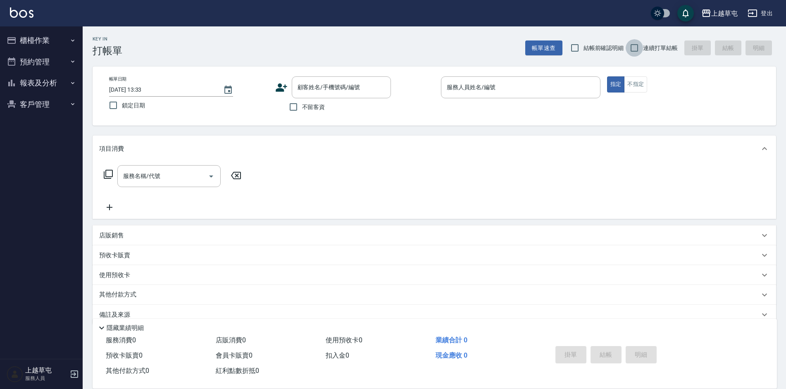
click at [636, 47] on input "連續打單結帳" at bounding box center [633, 47] width 17 height 17
checkbox input "true"
click at [292, 106] on input "不留客資" at bounding box center [293, 106] width 17 height 17
checkbox input "true"
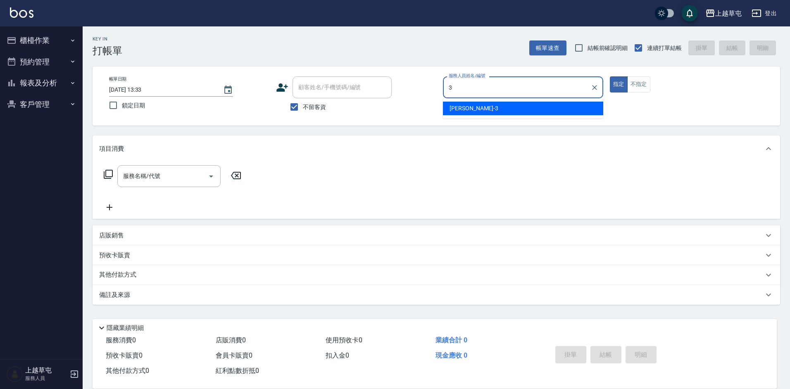
type input "[PERSON_NAME]-3"
type button "true"
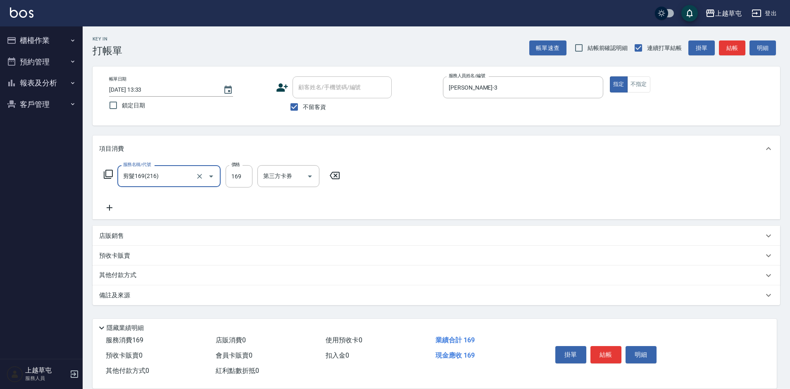
type input "剪髮169(216)"
type input "250"
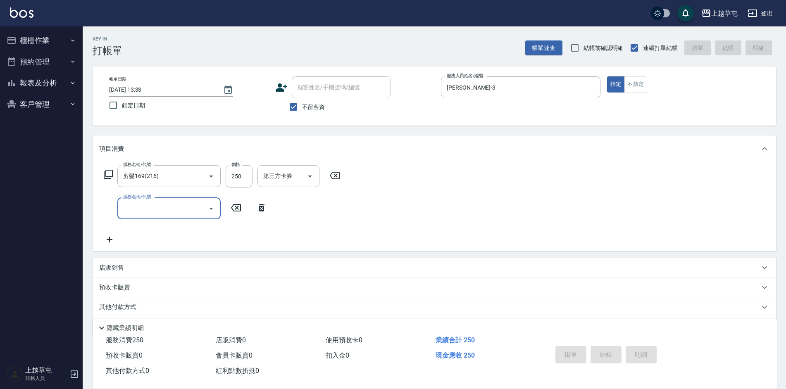
type input "[DATE] 16:01"
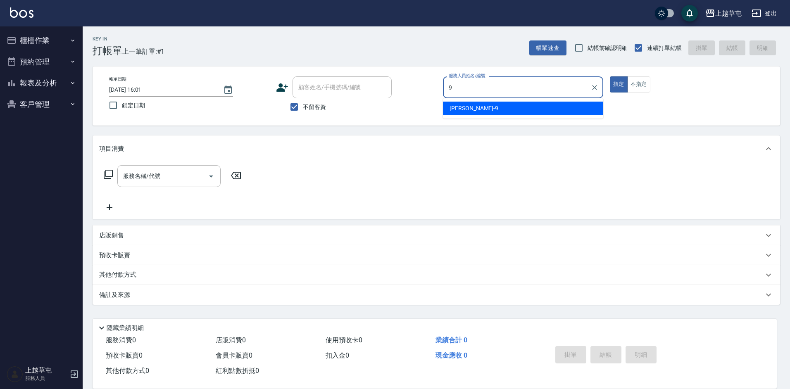
type input "[PERSON_NAME]-9"
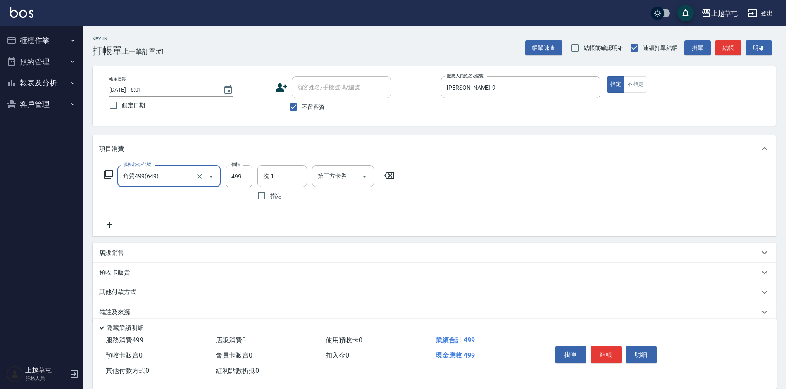
type input "角質499(649)"
type input "[PERSON_NAME]-26"
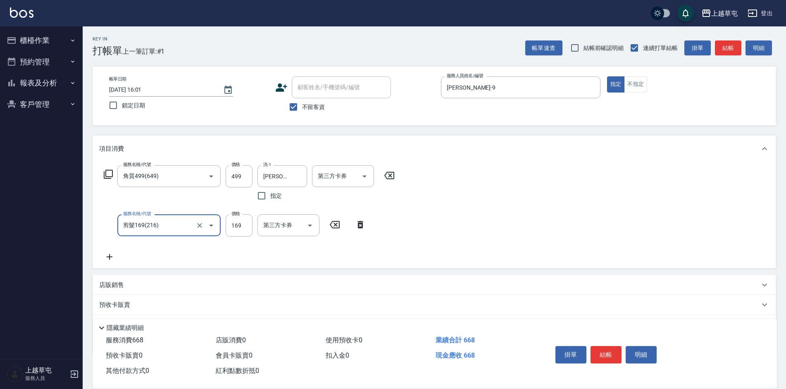
type input "剪髮169(216)"
type input "350"
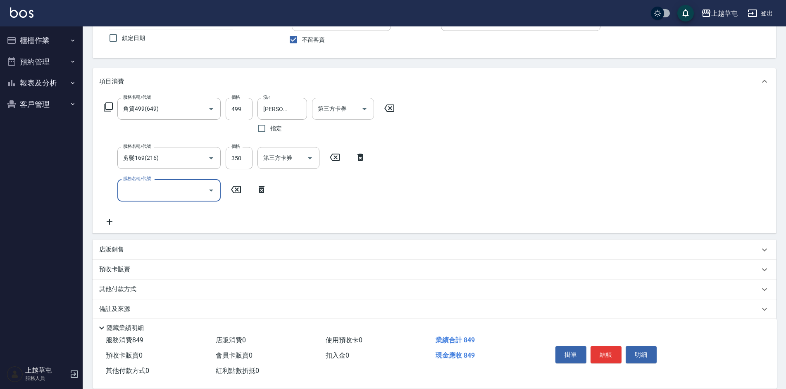
scroll to position [77, 0]
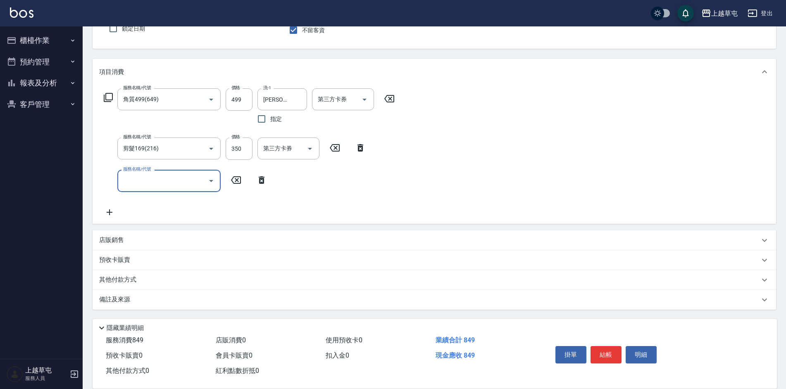
click at [121, 278] on p "其他付款方式" at bounding box center [119, 280] width 41 height 9
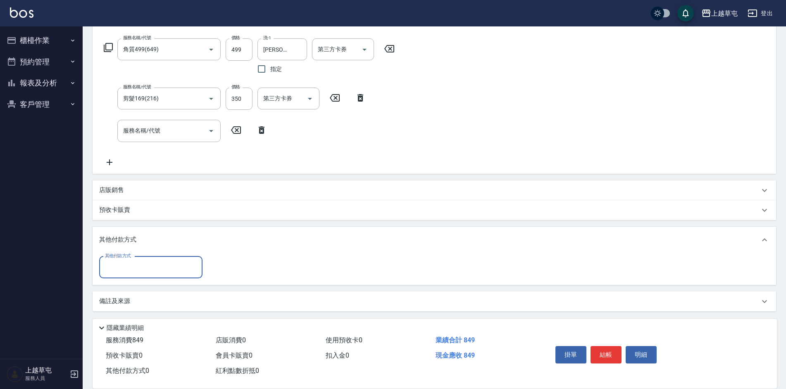
scroll to position [128, 0]
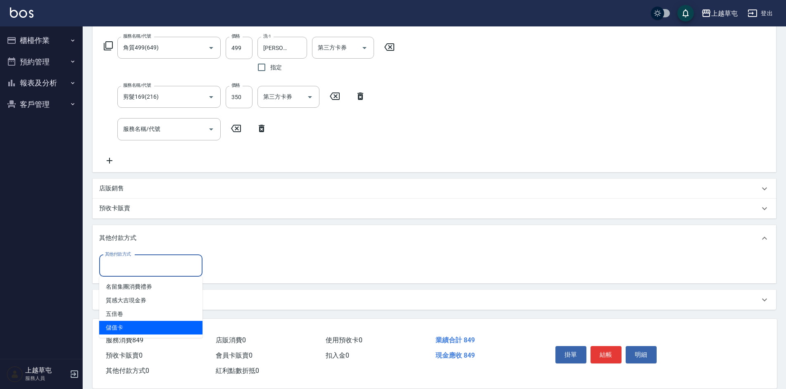
type input "儲值卡"
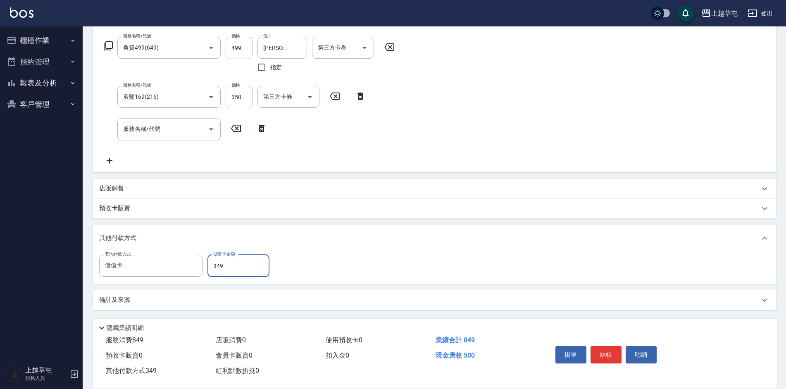
type input "349"
type input "[DATE] 16:02"
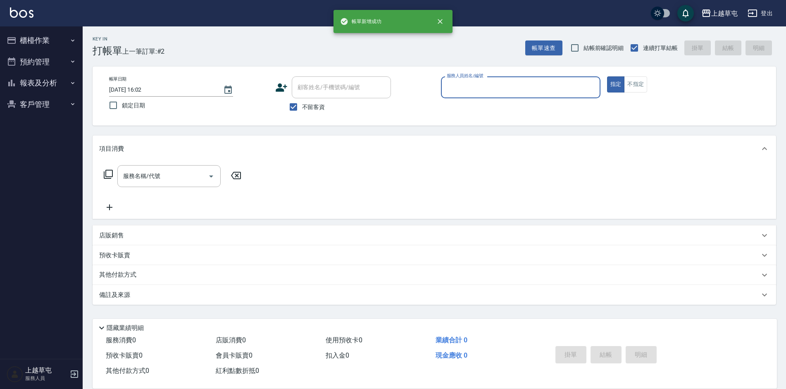
scroll to position [0, 0]
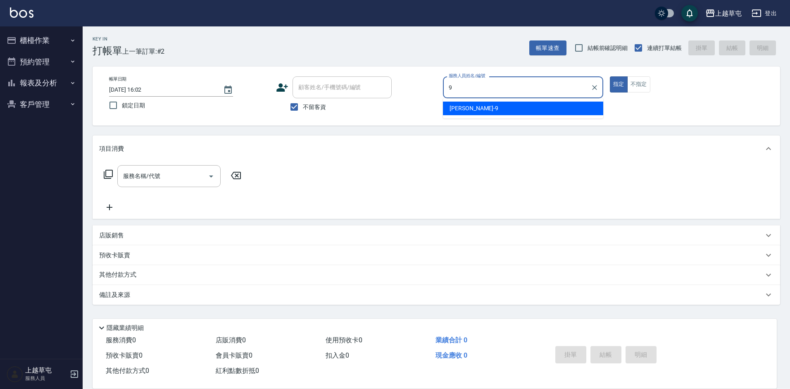
type input "[PERSON_NAME]-9"
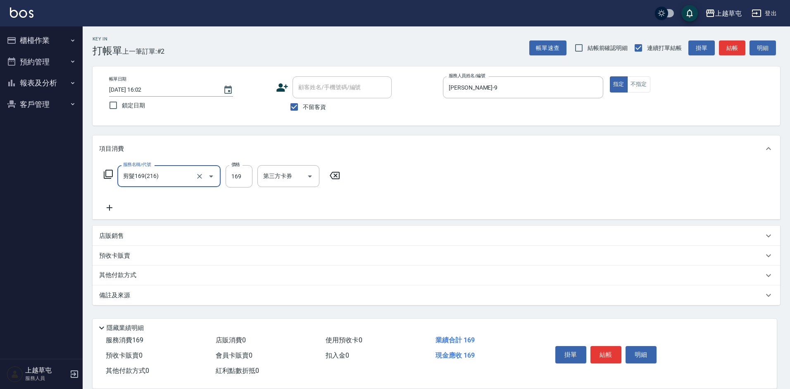
type input "剪髮169(216)"
type input "250"
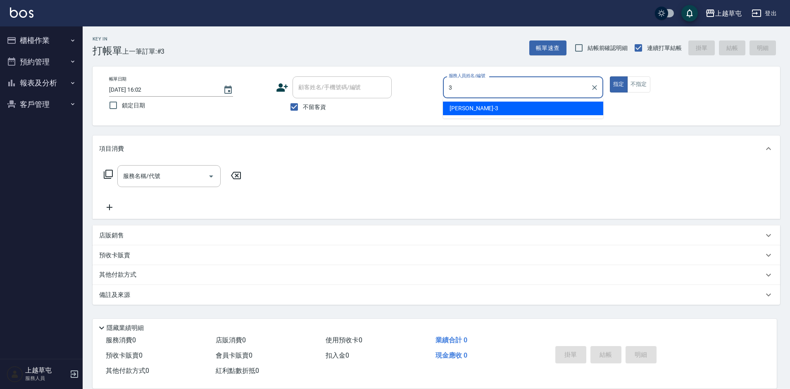
type input "[PERSON_NAME]-3"
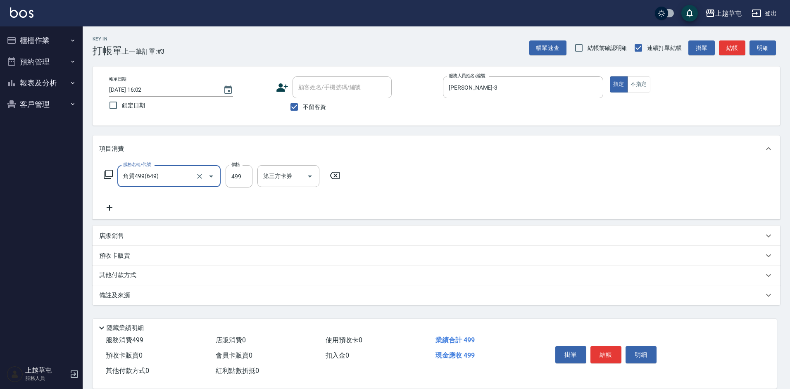
type input "角質499(649)"
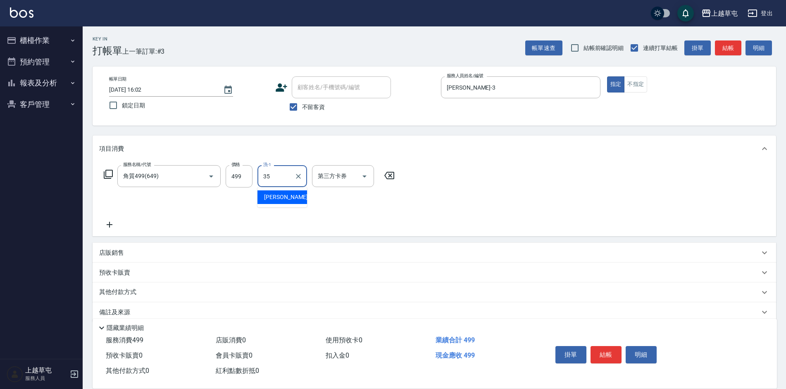
type input "[PERSON_NAME]-35"
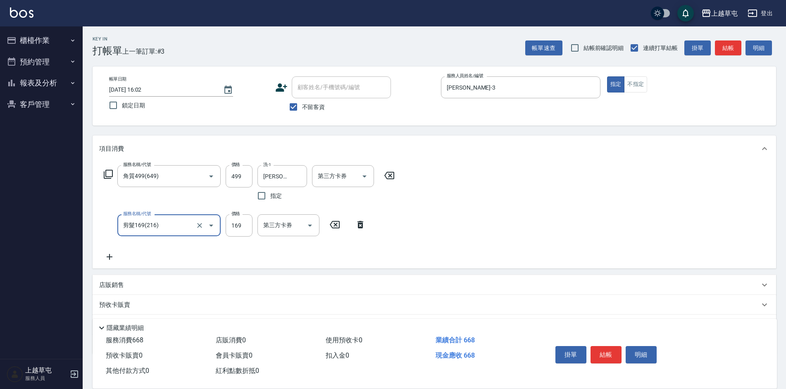
type input "剪髮169(216)"
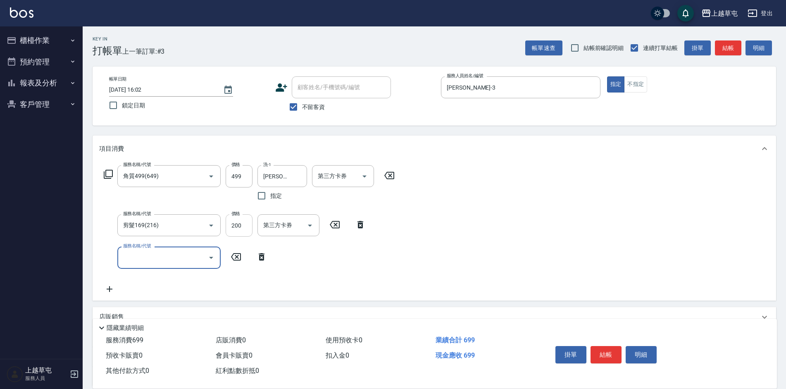
click at [245, 226] on input "200" at bounding box center [239, 225] width 27 height 22
type input "250"
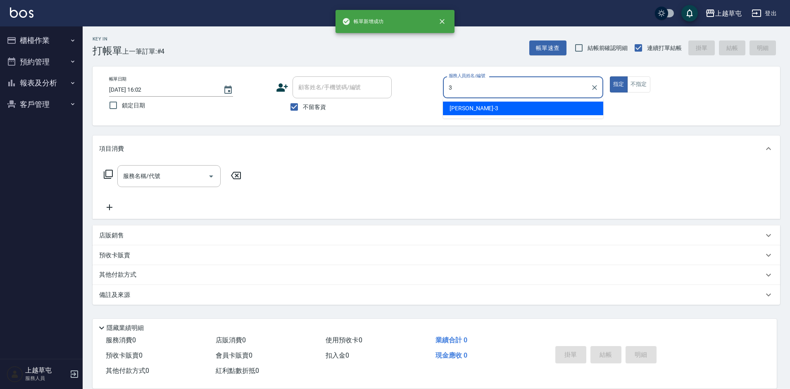
type input "[PERSON_NAME]-3"
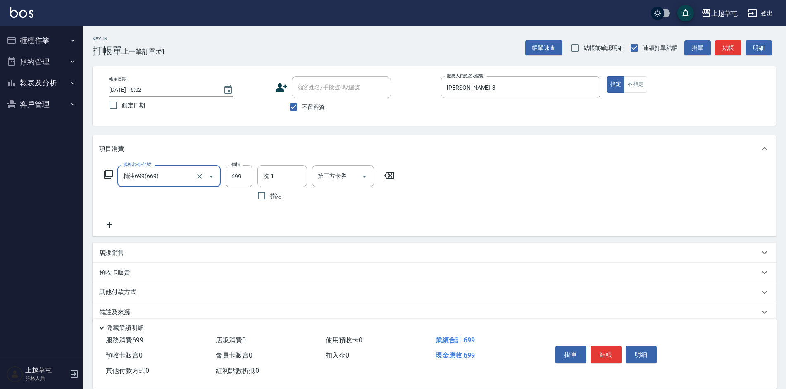
type input "精油699(669)"
type input "[PERSON_NAME]-26"
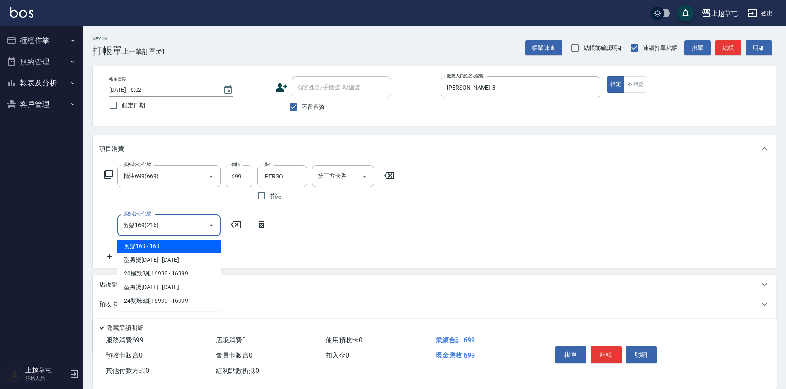
type input "剪髮169(216)"
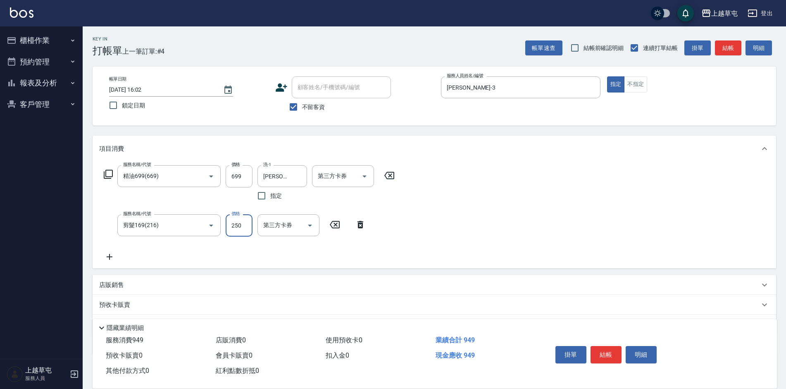
type input "250"
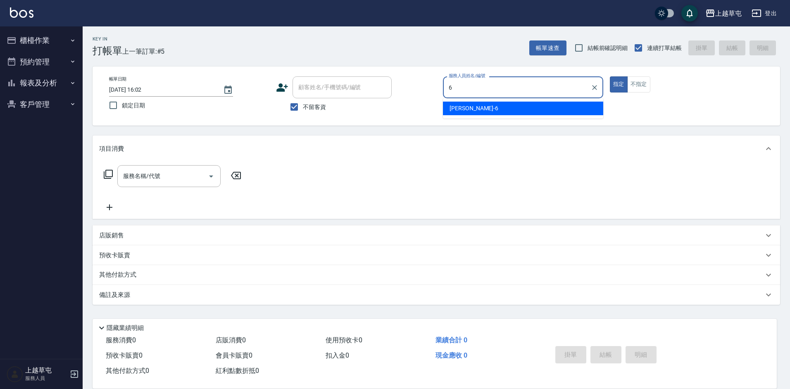
type input "[PERSON_NAME]-6"
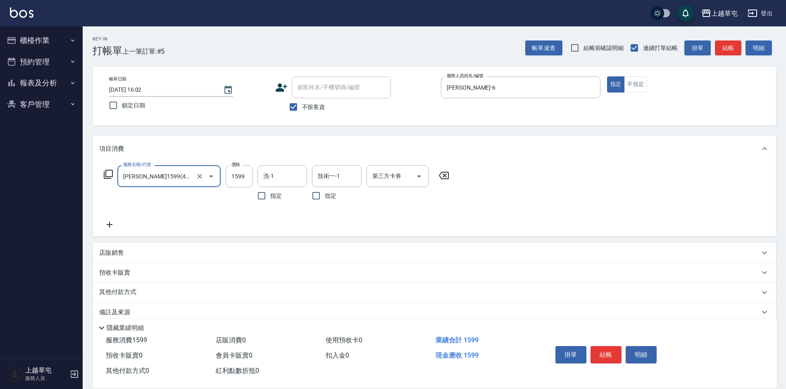
type input "[PERSON_NAME]1599(41599)"
type input "1799"
type input "[PERSON_NAME]-35"
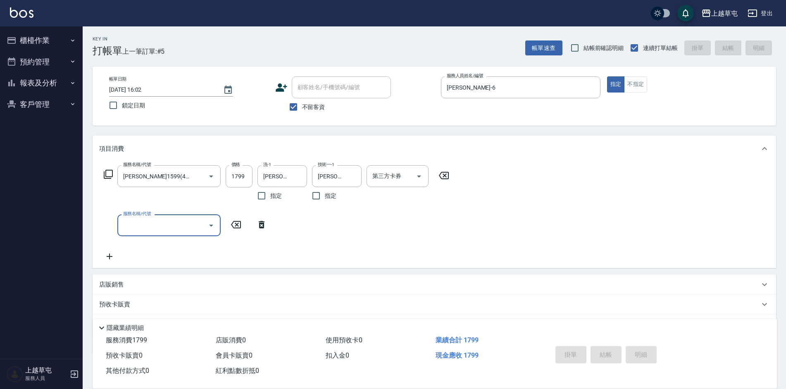
type input "[DATE] 16:03"
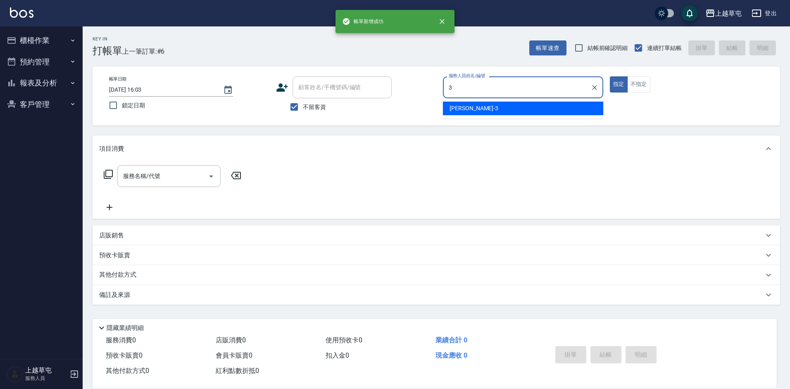
type input "[PERSON_NAME]-3"
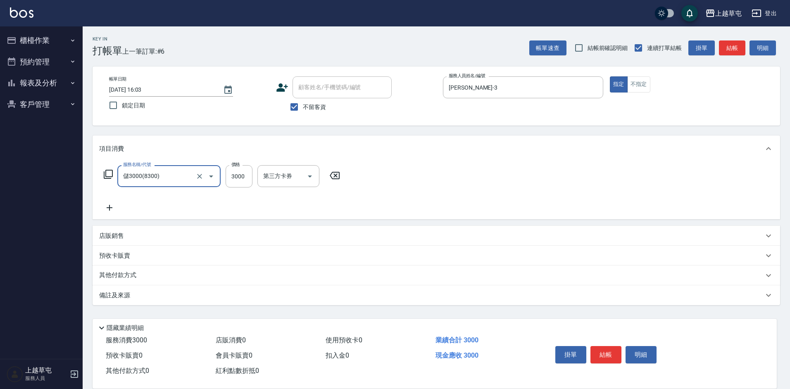
type input "儲3000(8300)"
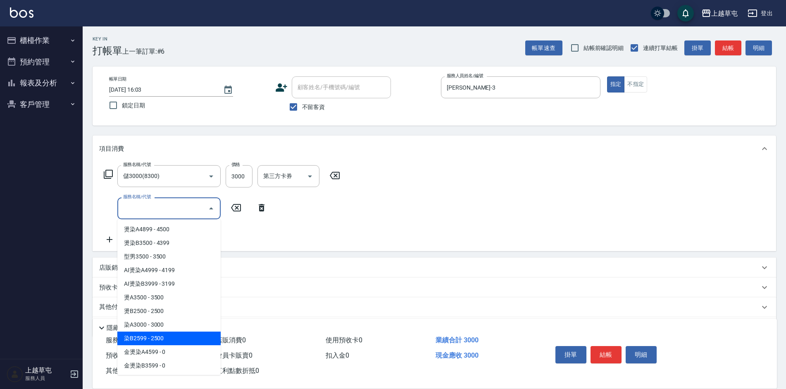
type input "染B2599(42)"
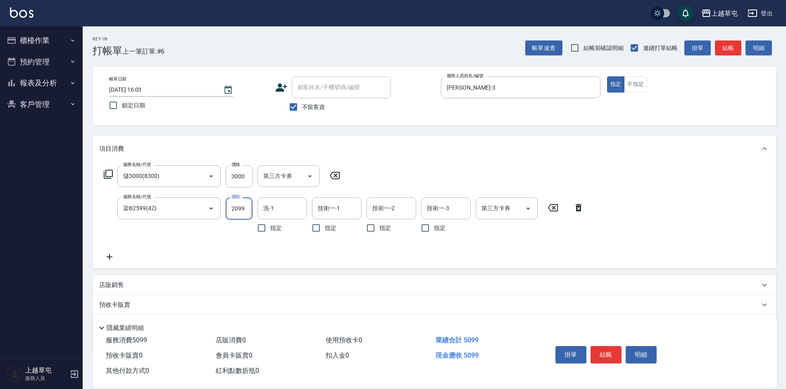
type input "2099"
type input "[PERSON_NAME]-7"
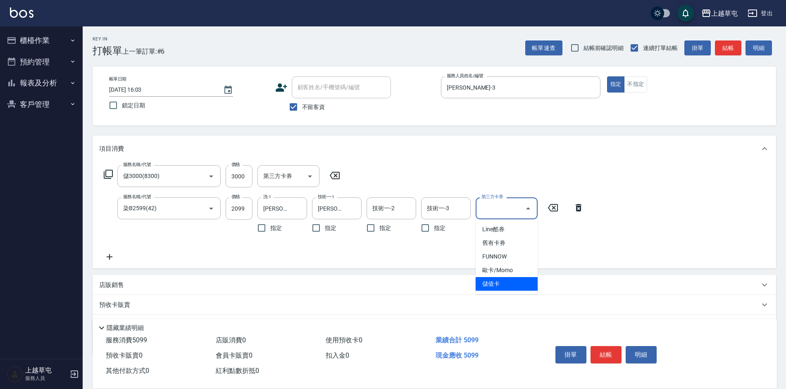
type input "儲值卡"
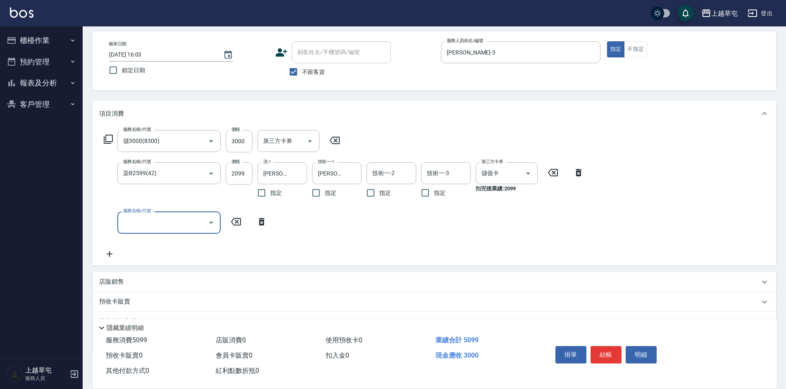
scroll to position [77, 0]
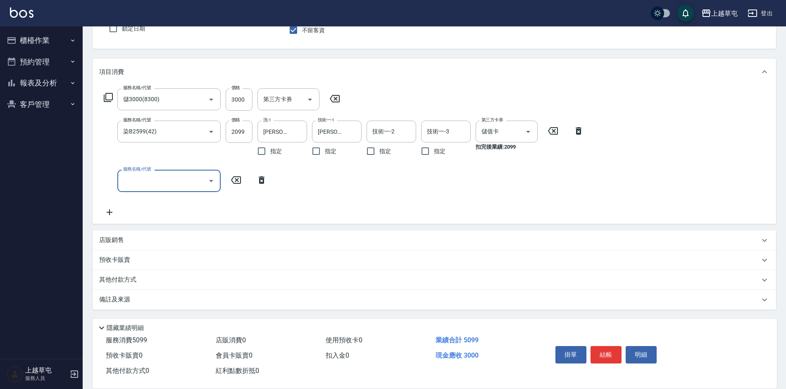
click at [106, 241] on p "店販銷售" at bounding box center [111, 240] width 25 height 9
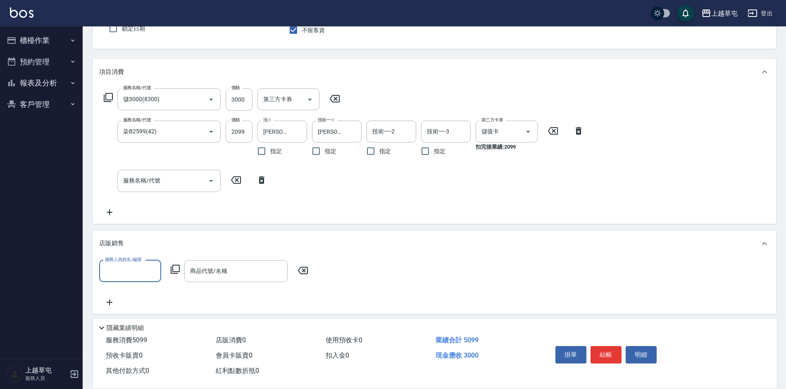
scroll to position [0, 0]
type input "[PERSON_NAME]-3"
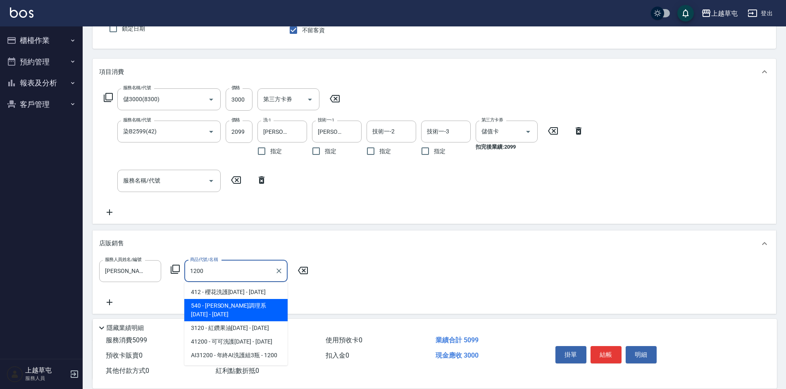
type input "[PERSON_NAME]調理系1200"
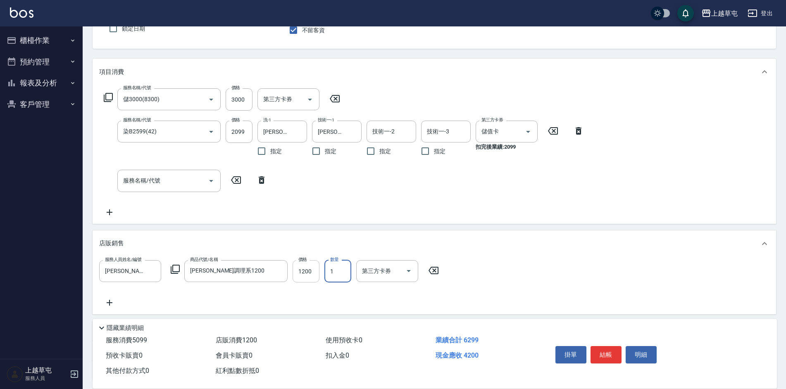
click at [317, 272] on input "1200" at bounding box center [305, 271] width 27 height 22
type input "1020"
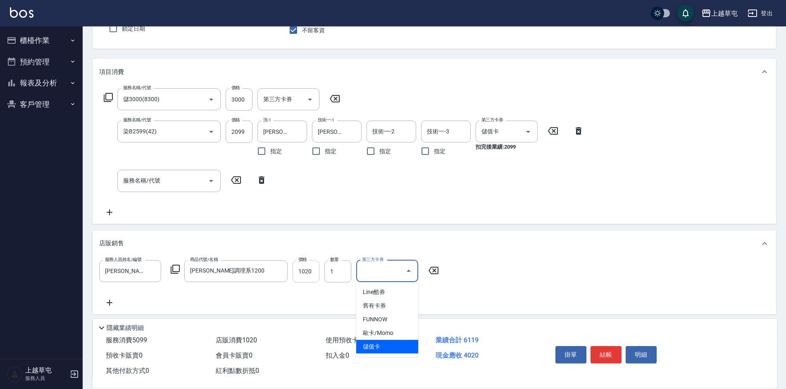
type input "儲值卡"
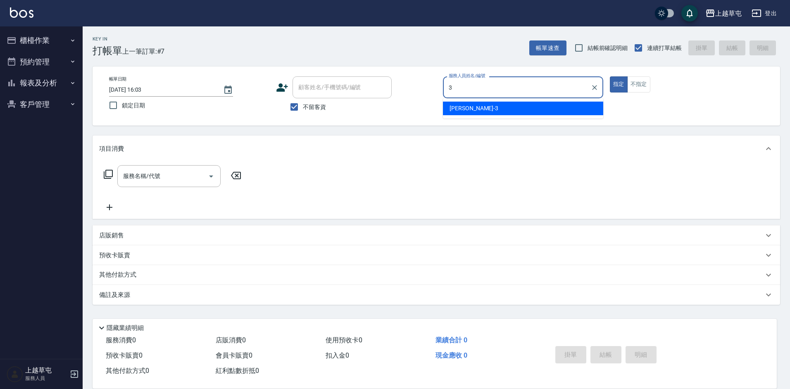
type input "[PERSON_NAME]-3"
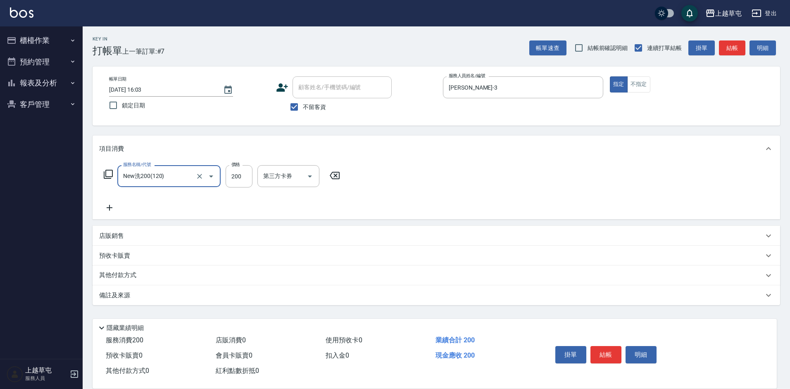
type input "New洗200(120)"
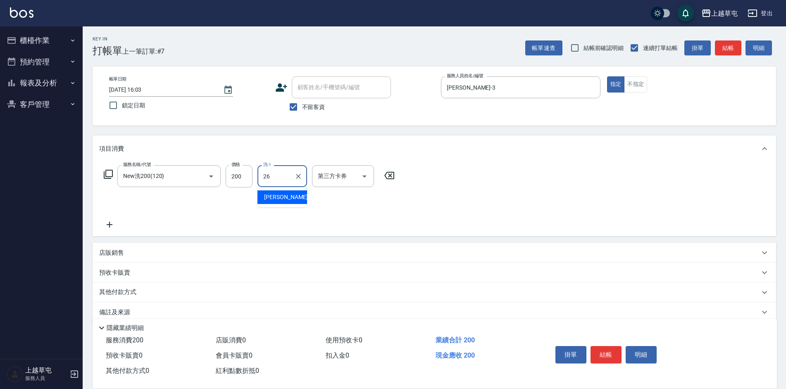
type input "[PERSON_NAME]-26"
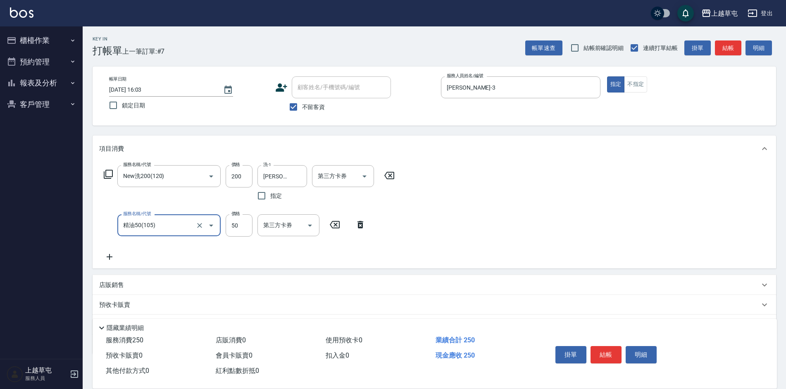
type input "精油50(105)"
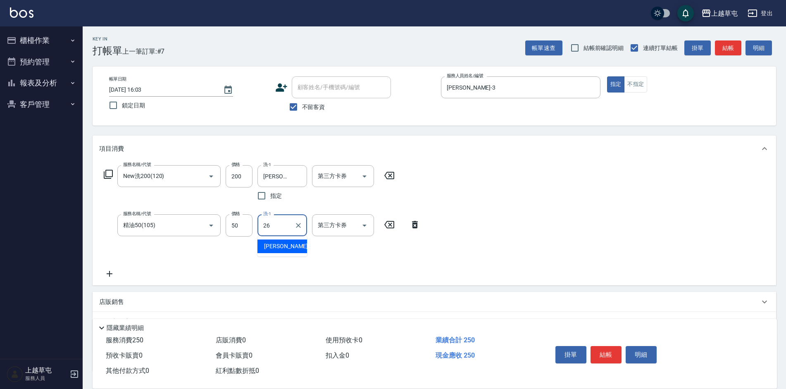
type input "[PERSON_NAME]-26"
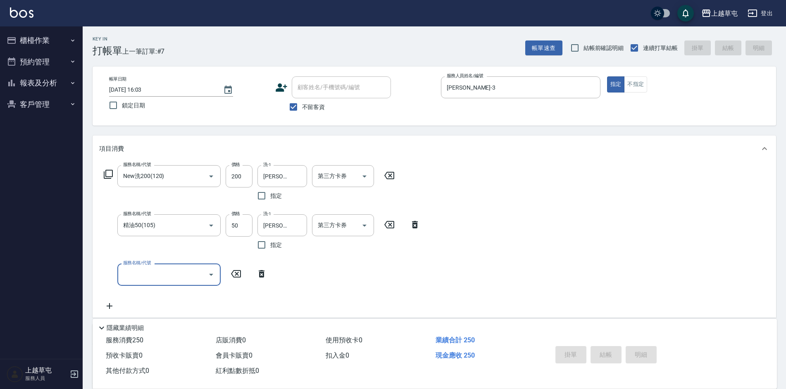
type input "[DATE] 16:04"
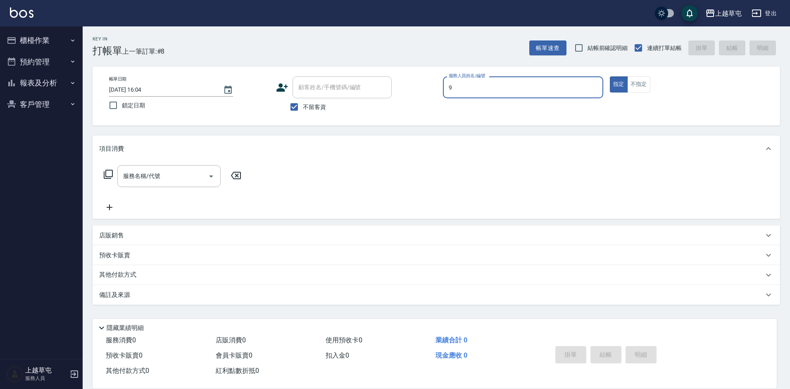
type input "[PERSON_NAME]-9"
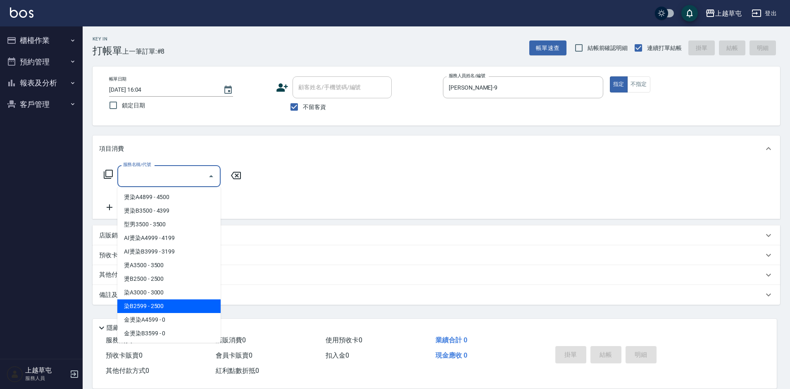
type input "染B2599(42)"
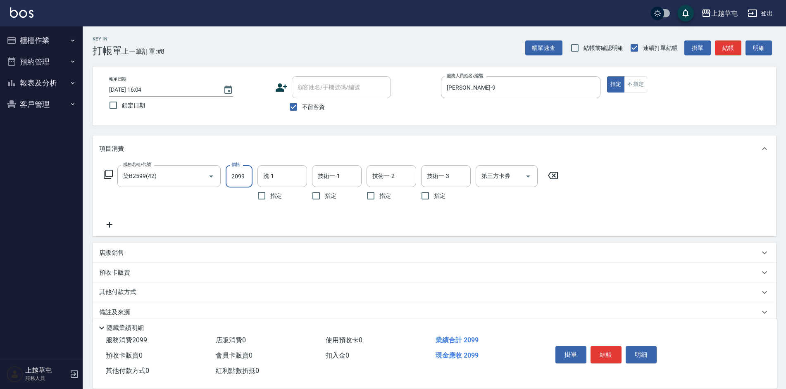
type input "2099"
type input "[PERSON_NAME]-35"
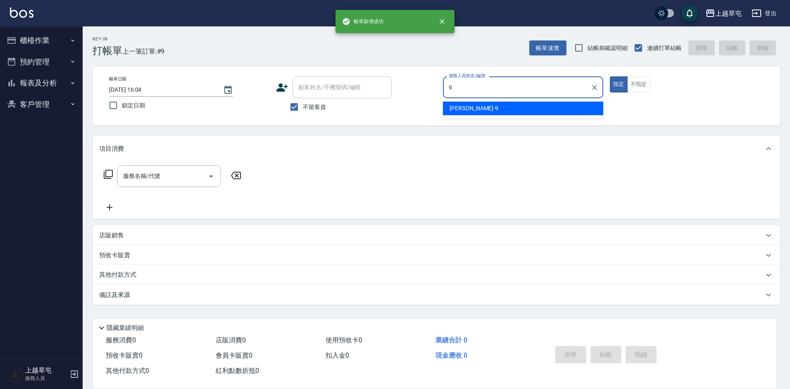
type input "[PERSON_NAME]-9"
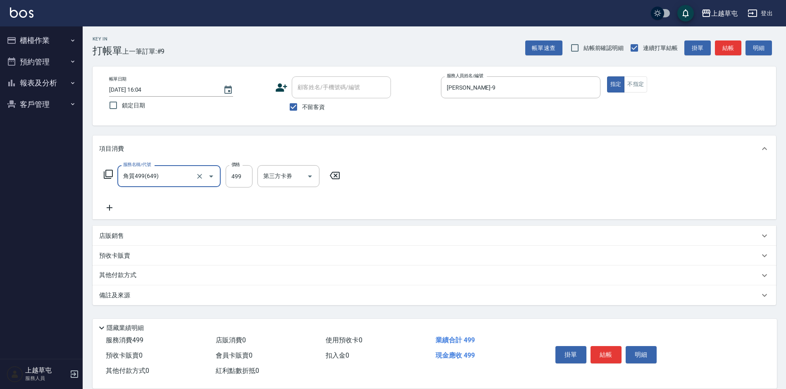
type input "角質499(649)"
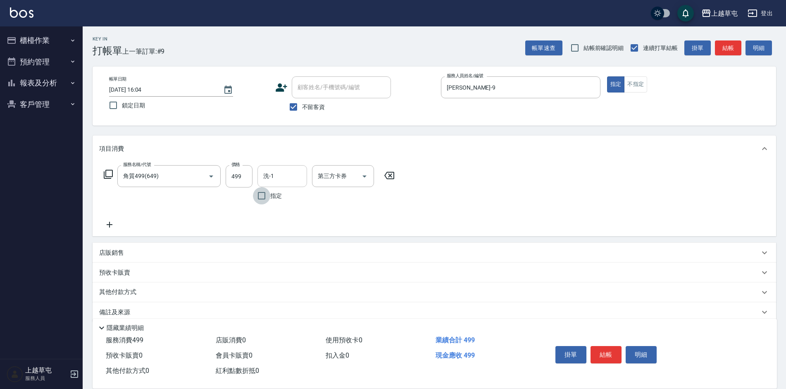
click at [299, 170] on input "洗-1" at bounding box center [282, 176] width 42 height 14
type input "[PERSON_NAME]-26"
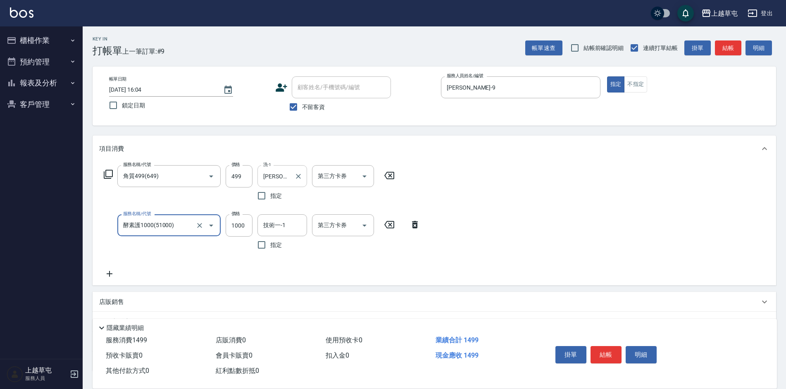
type input "酵素護1000(51000)"
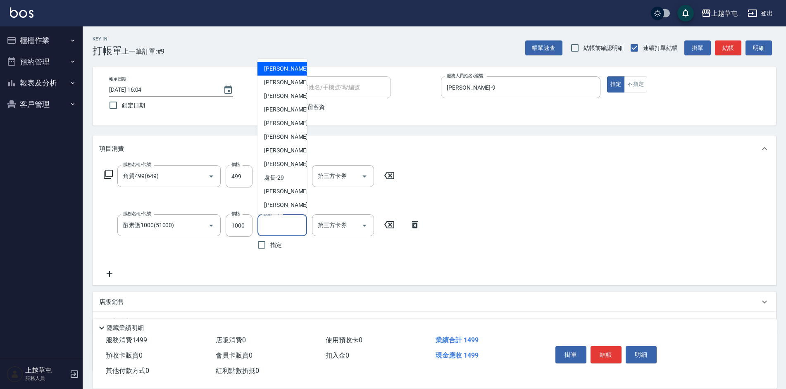
click at [290, 222] on input "技術一-1" at bounding box center [282, 225] width 42 height 14
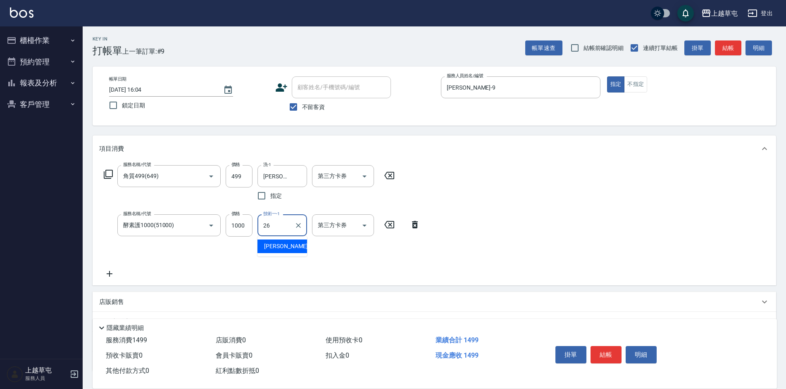
type input "[PERSON_NAME]-26"
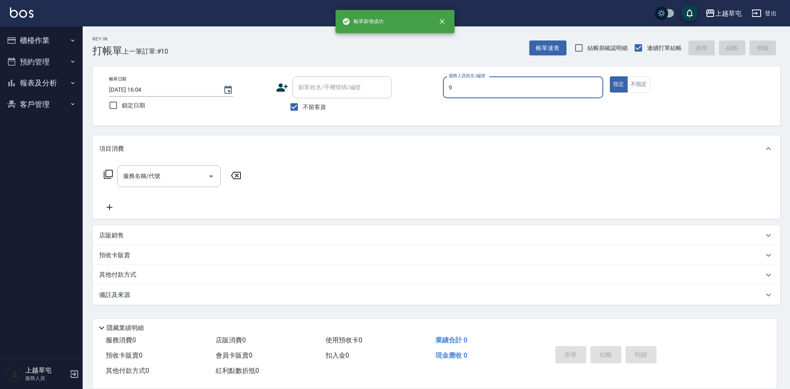
type input "[PERSON_NAME]-9"
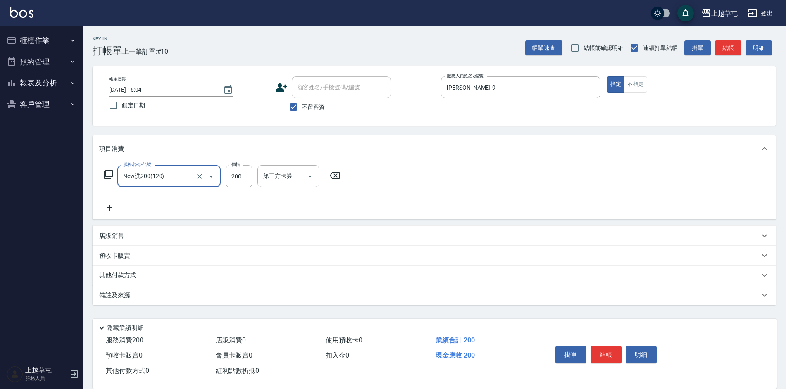
type input "New洗200(120)"
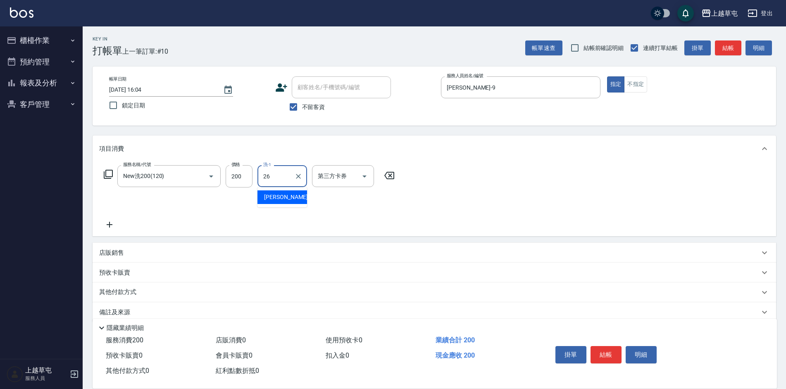
type input "[PERSON_NAME]-26"
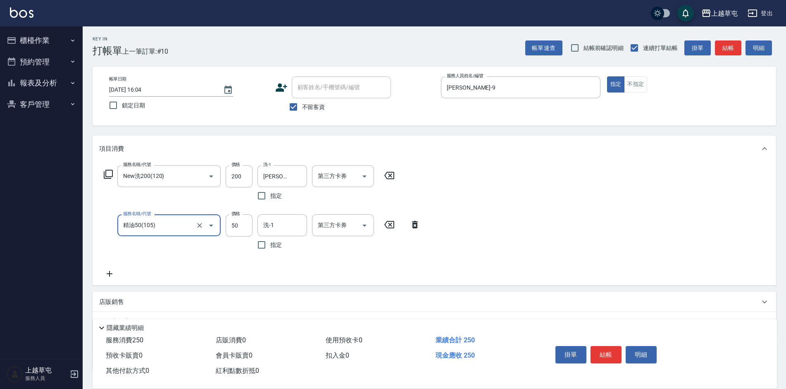
type input "精油50(105)"
type input "2+6"
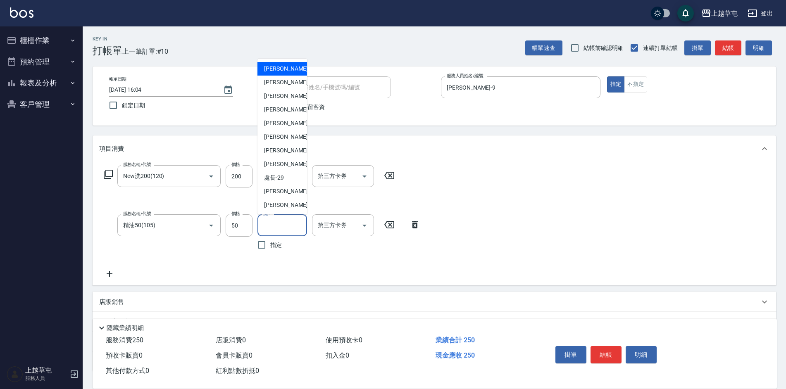
click at [280, 218] on input "洗-1" at bounding box center [282, 225] width 42 height 14
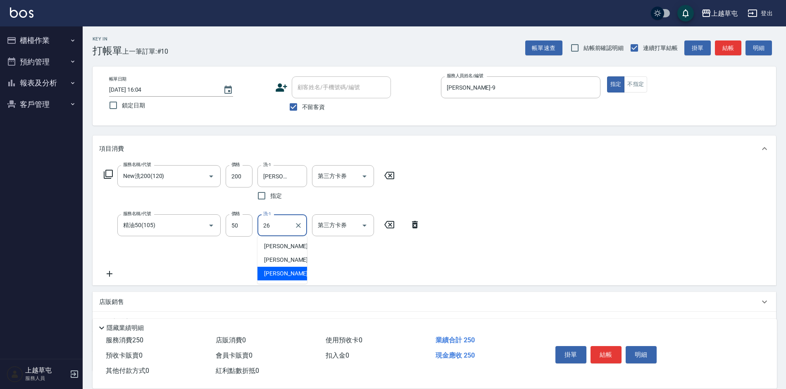
type input "[PERSON_NAME]-26"
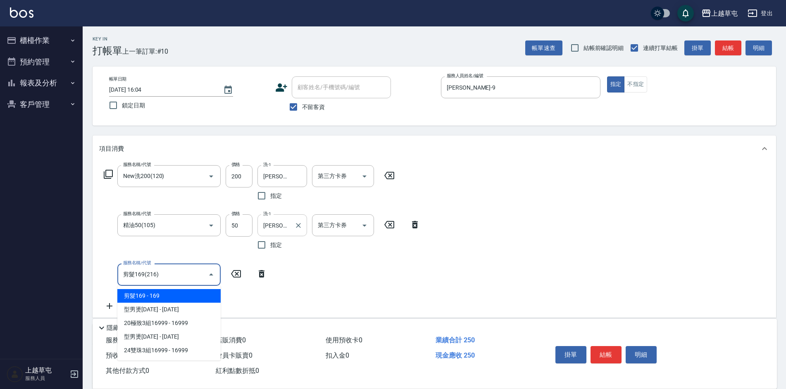
type input "剪髮169(216)"
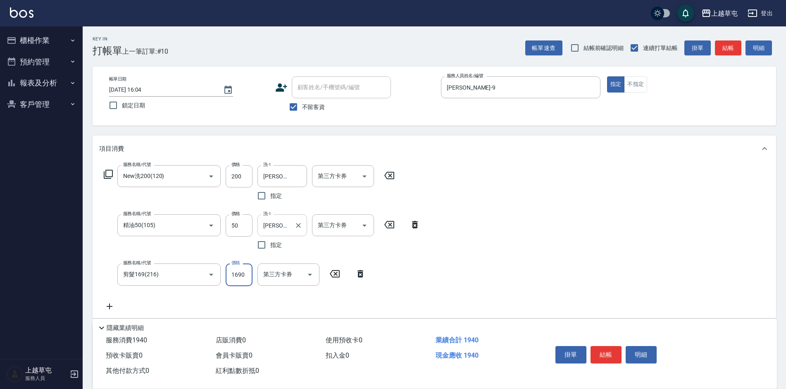
type input "169"
click at [34, 54] on button "預約管理" at bounding box center [41, 61] width 76 height 21
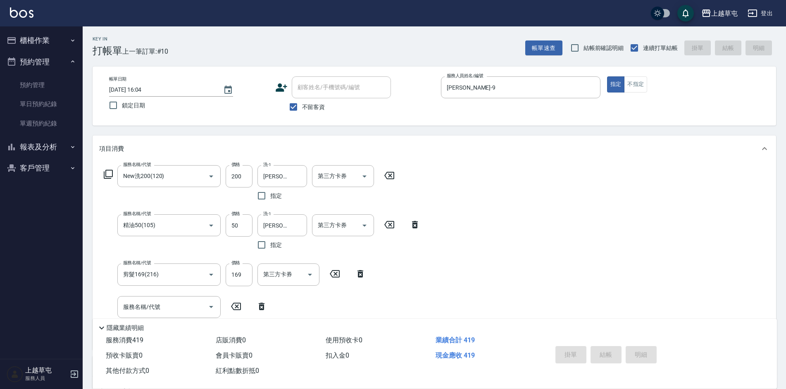
type input "[DATE] 16:06"
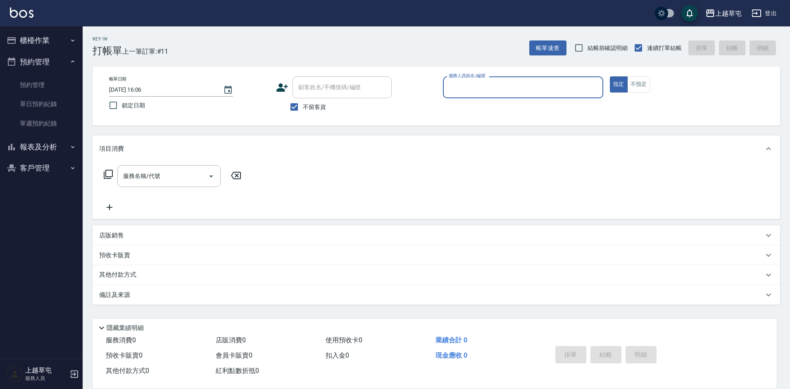
click at [39, 50] on button "櫃檯作業" at bounding box center [41, 40] width 76 height 21
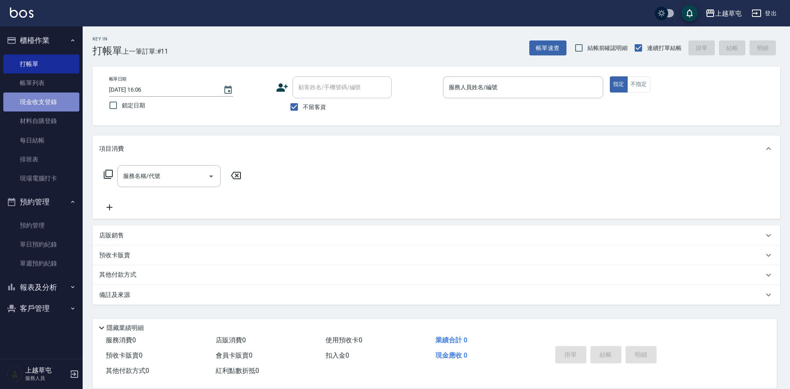
click at [54, 103] on link "現金收支登錄" at bounding box center [41, 102] width 76 height 19
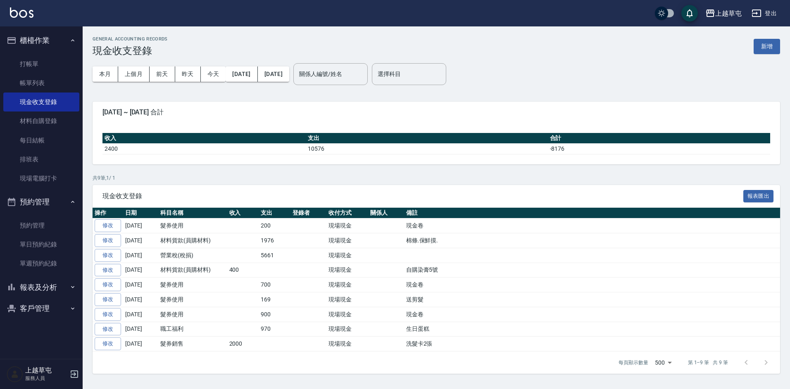
click at [758, 47] on button "新增" at bounding box center [766, 46] width 26 height 15
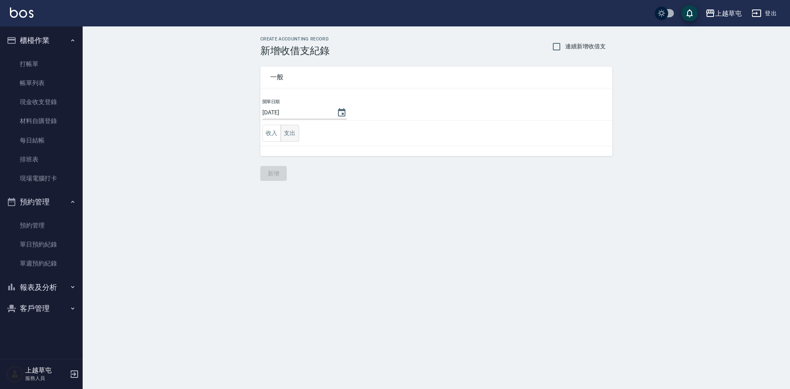
click at [292, 133] on button "支出" at bounding box center [289, 133] width 19 height 17
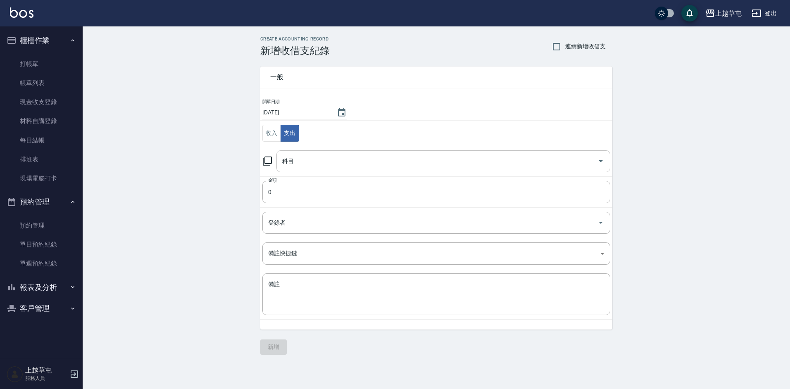
click at [299, 161] on input "科目" at bounding box center [437, 161] width 314 height 14
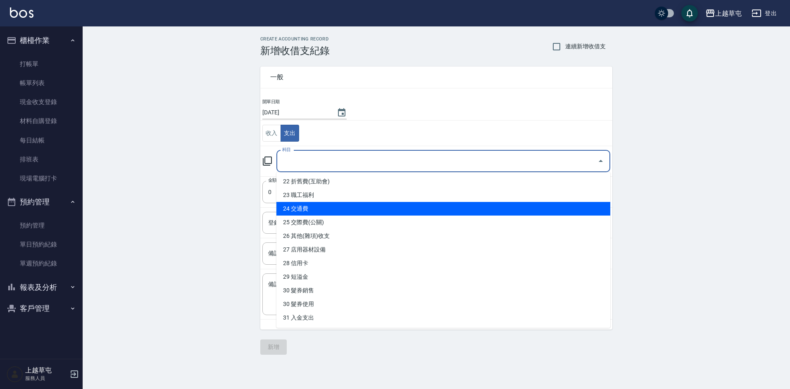
scroll to position [330, 0]
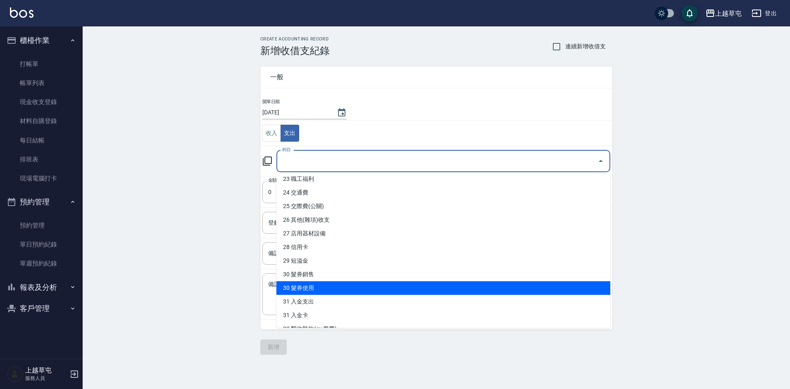
click at [323, 287] on li "30 髮券使用" at bounding box center [443, 288] width 334 height 14
type input "30 髮券使用"
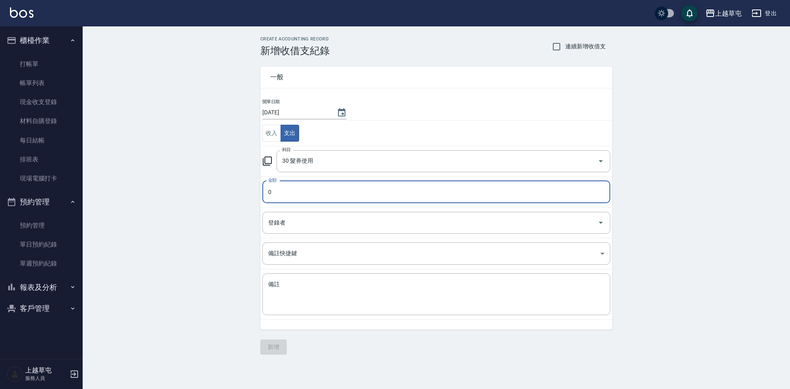
click at [302, 189] on input "0" at bounding box center [436, 192] width 348 height 22
type input "169"
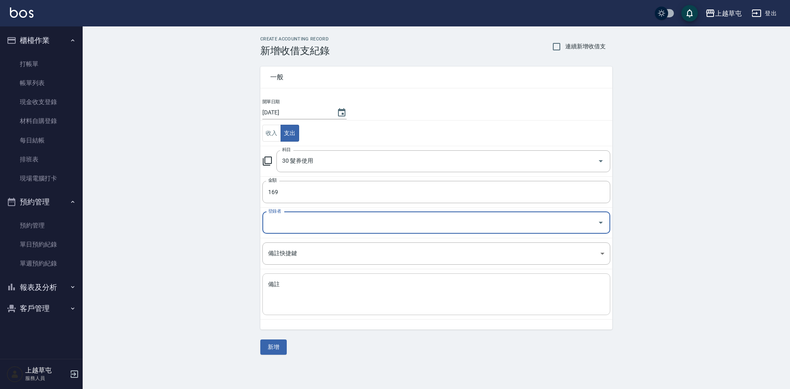
click at [326, 305] on textarea "備註" at bounding box center [436, 294] width 336 height 28
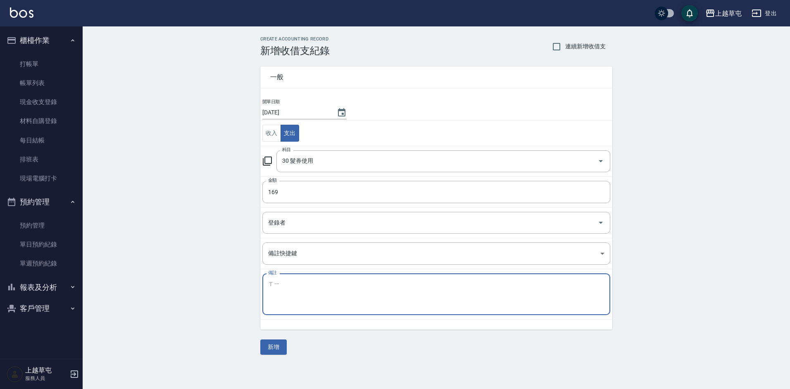
type textarea "ㄒ"
type textarea "送剪"
click at [282, 345] on button "新增" at bounding box center [273, 347] width 26 height 15
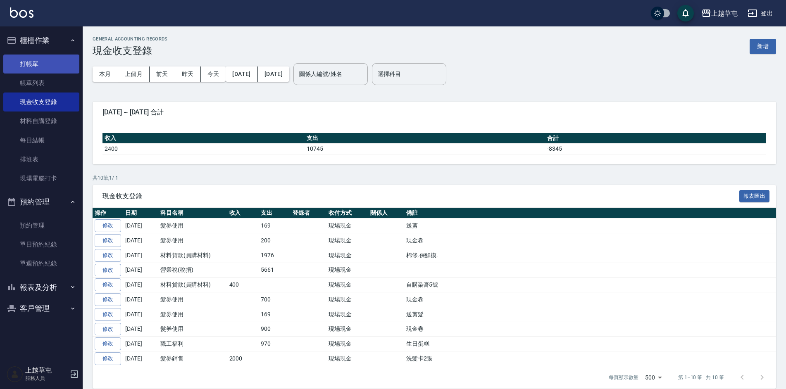
click at [39, 57] on link "打帳單" at bounding box center [41, 64] width 76 height 19
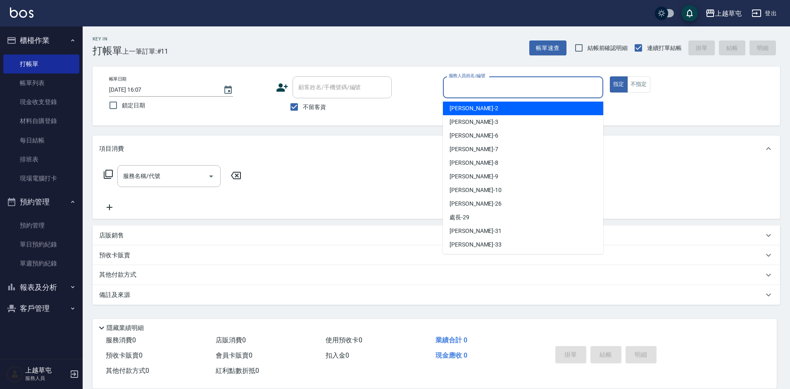
click at [478, 85] on input "服務人員姓名/編號" at bounding box center [523, 87] width 153 height 14
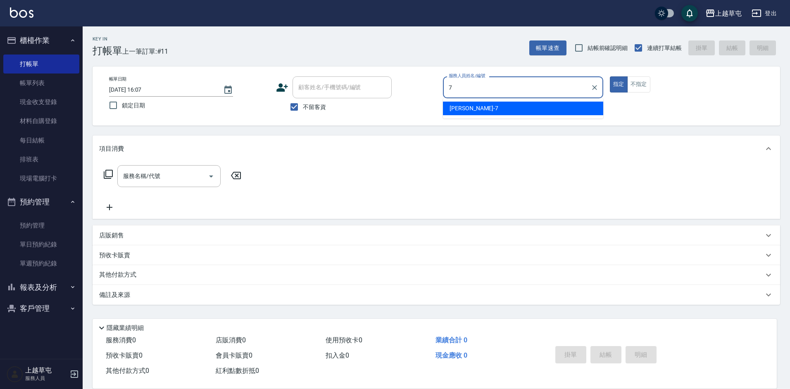
type input "[PERSON_NAME]-7"
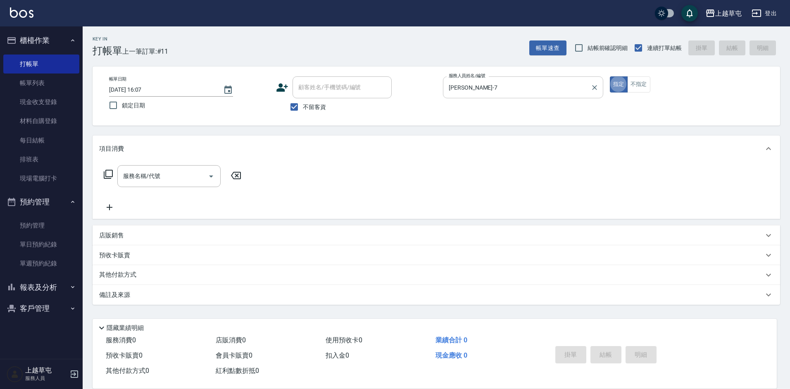
type button "true"
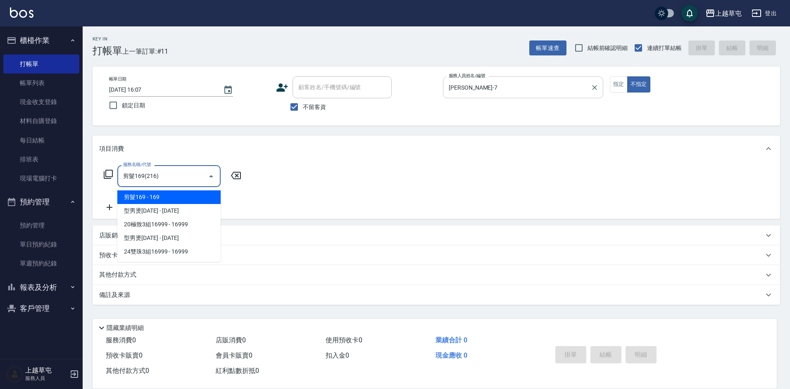
type input "剪髮169(216)"
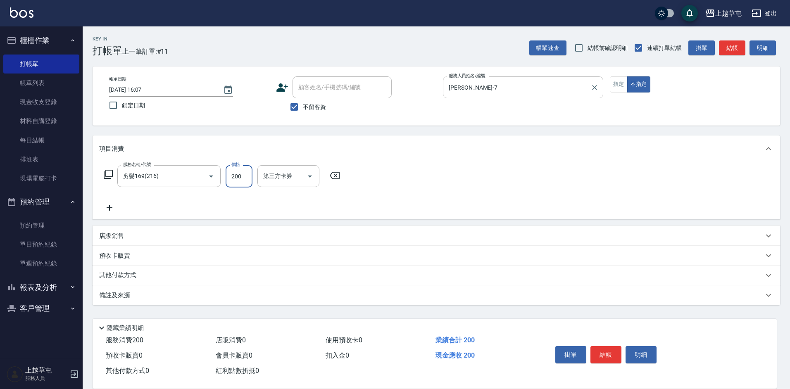
type input "200"
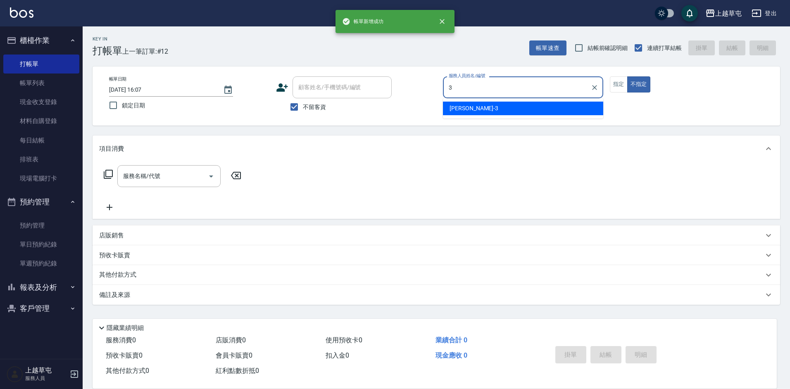
type input "[PERSON_NAME]-3"
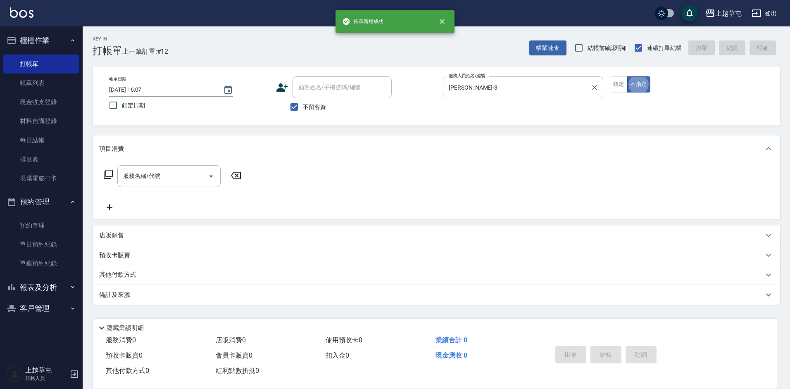
type button "false"
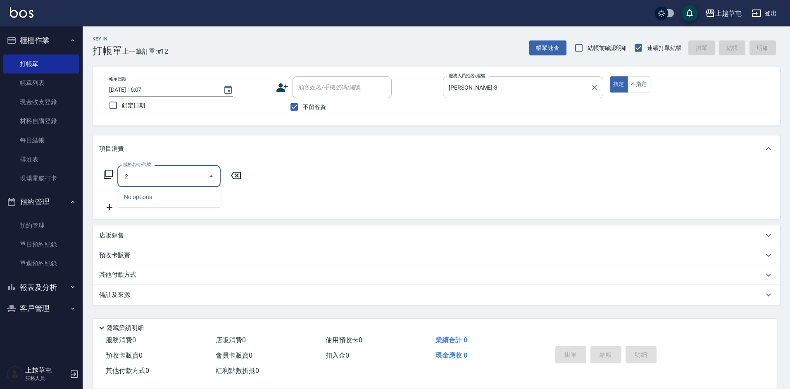
type input "."
type input "洗剪269(226)"
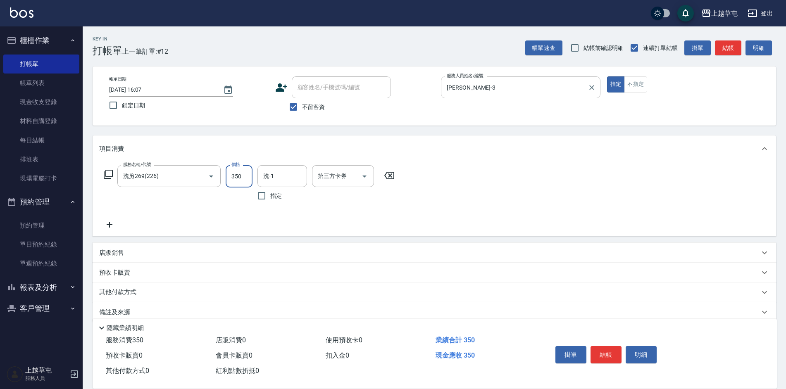
type input "350"
type input "[PERSON_NAME]-3"
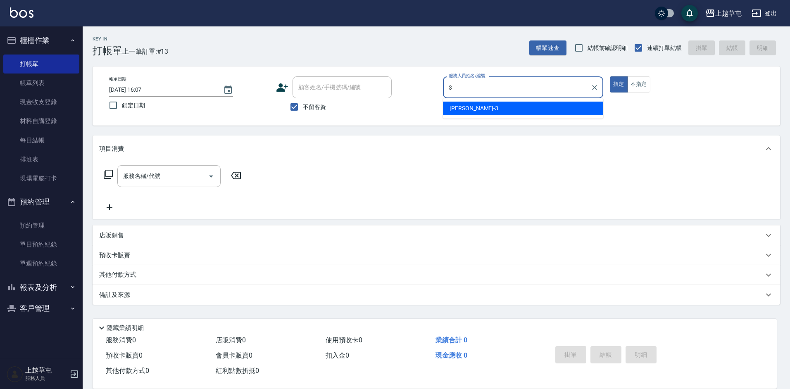
type input "[PERSON_NAME]-3"
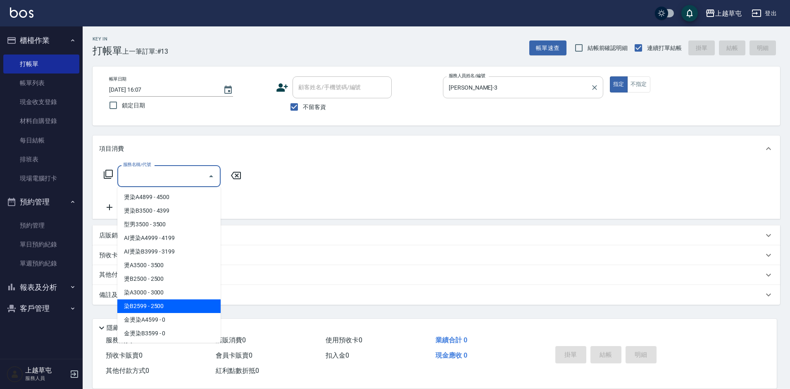
type input "染B2599(42)"
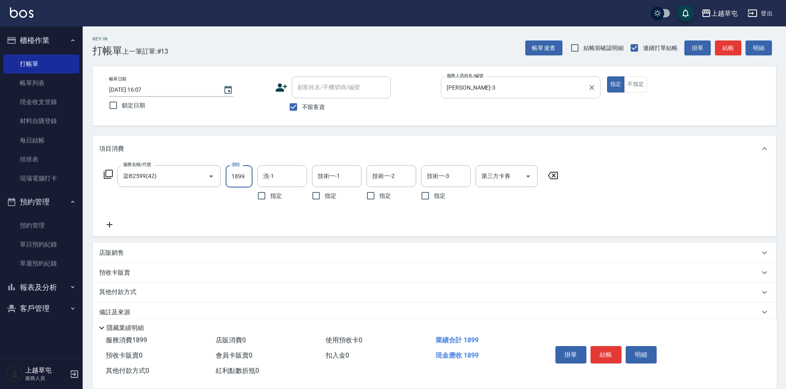
type input "1899"
type input "[PERSON_NAME]-3"
type input ".3"
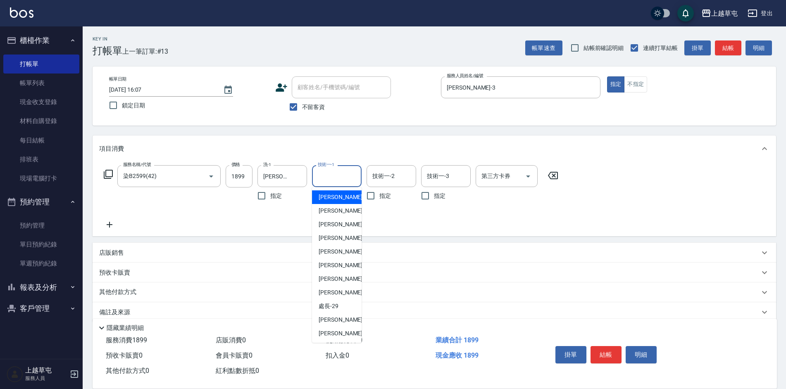
click at [347, 171] on input "技術一-1" at bounding box center [337, 176] width 42 height 14
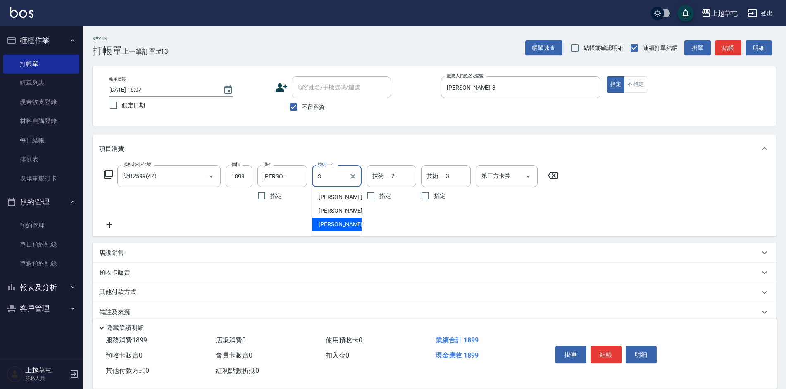
type input "[PERSON_NAME]-3"
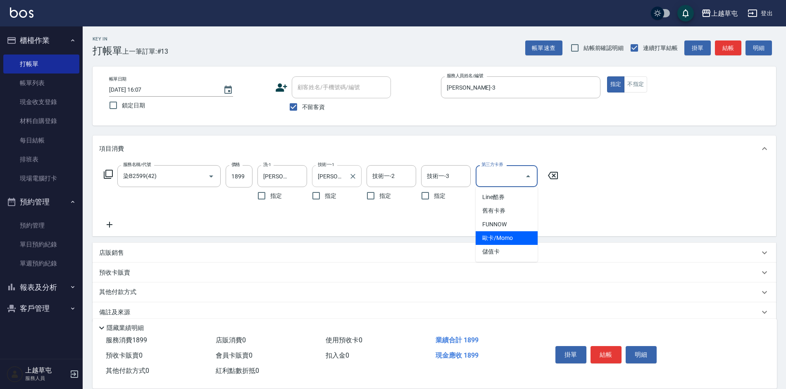
type input "儲值卡"
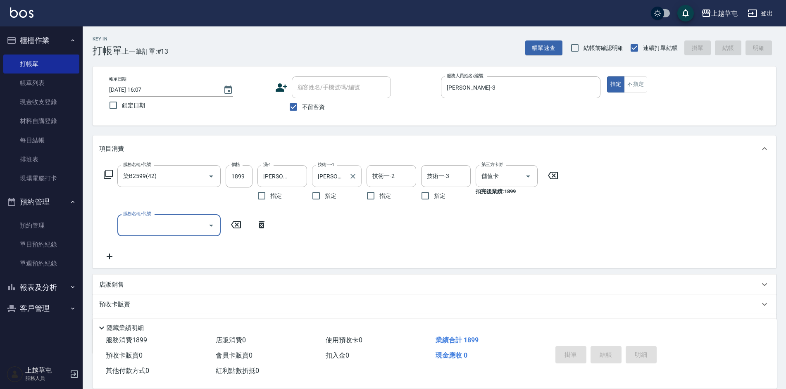
type input "[DATE] 16:08"
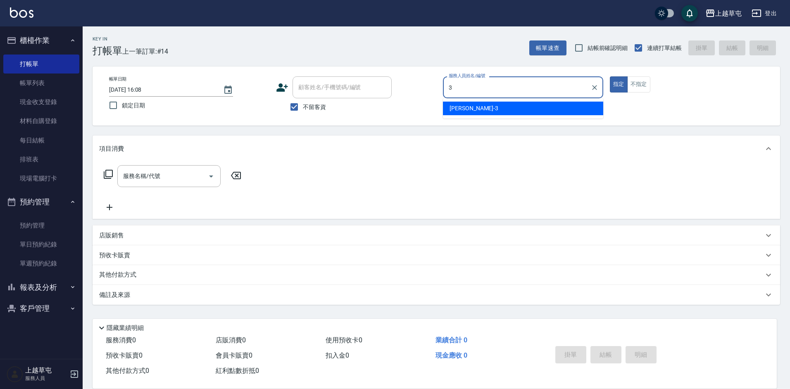
type input "[PERSON_NAME]-3"
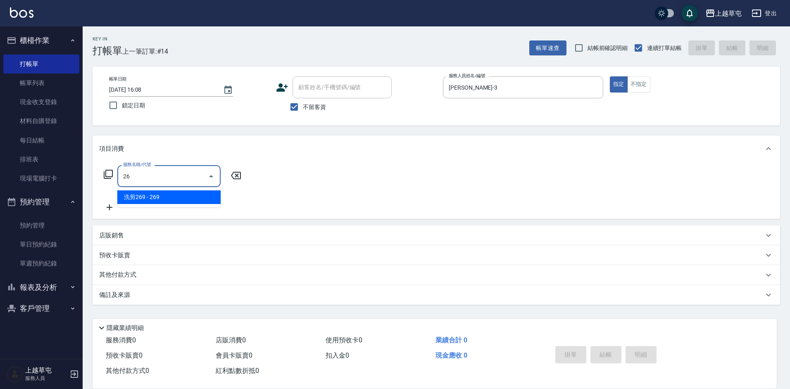
type input "2"
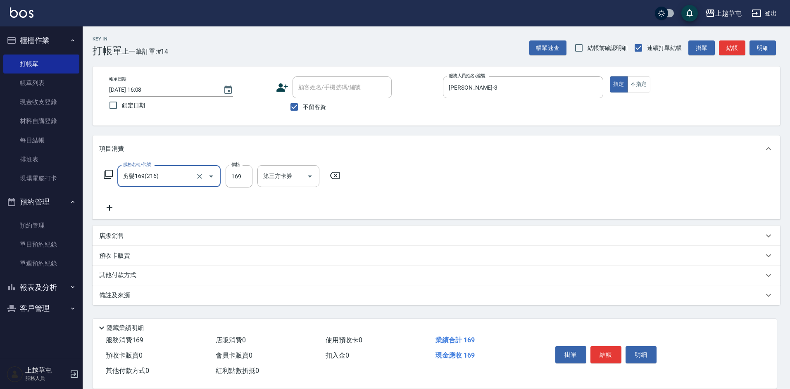
type input "剪髮169(216)"
type input "300"
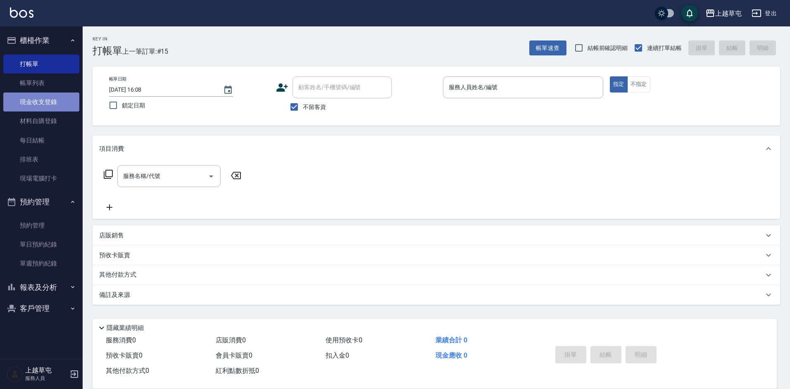
click at [48, 102] on link "現金收支登錄" at bounding box center [41, 102] width 76 height 19
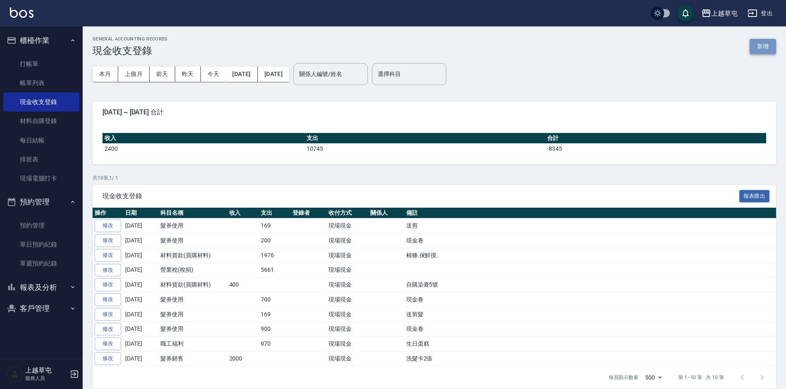
click at [763, 46] on button "新增" at bounding box center [762, 46] width 26 height 15
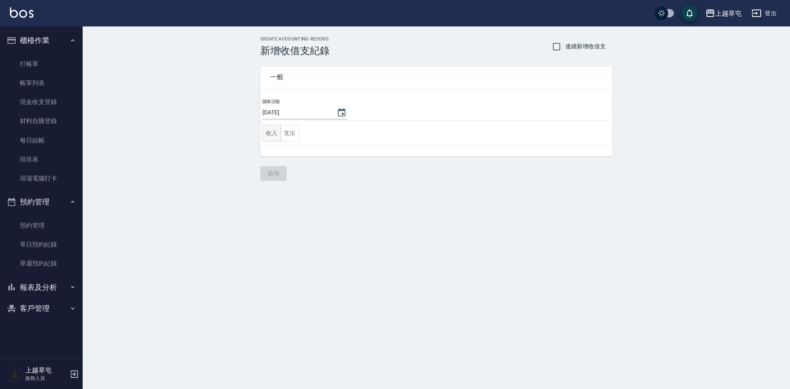
click at [275, 133] on button "收入" at bounding box center [271, 133] width 19 height 17
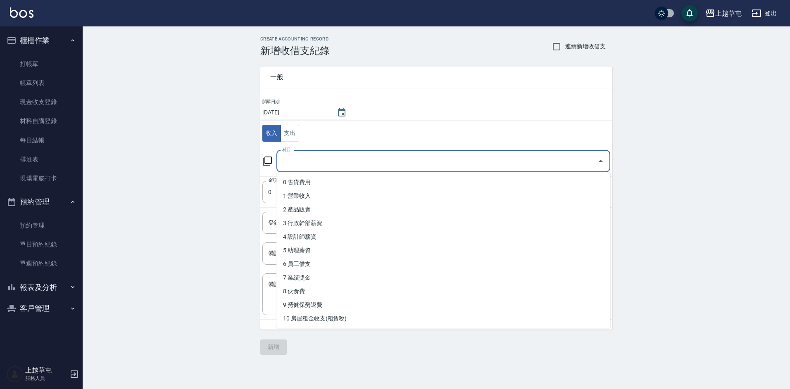
click at [297, 157] on input "科目" at bounding box center [437, 161] width 314 height 14
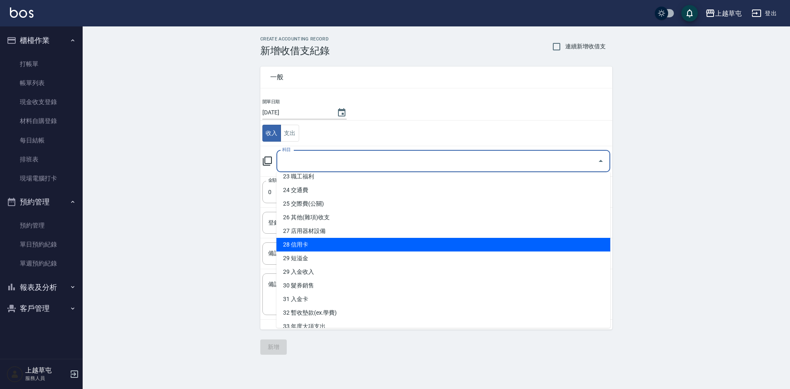
scroll to position [330, 0]
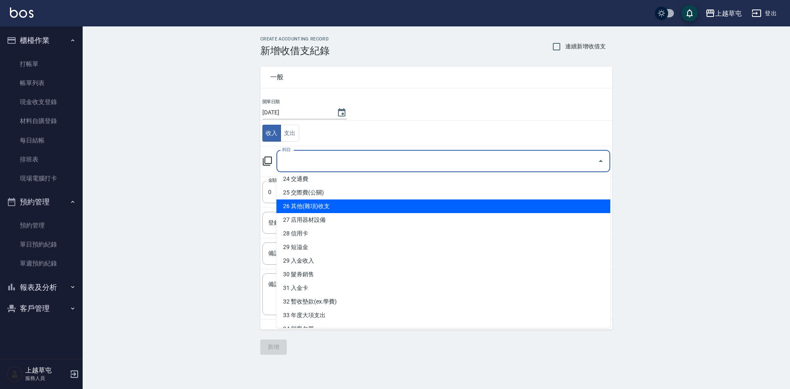
click at [331, 208] on li "26 其他(雜項)收支" at bounding box center [443, 207] width 334 height 14
type input "26 其他(雜項)收支"
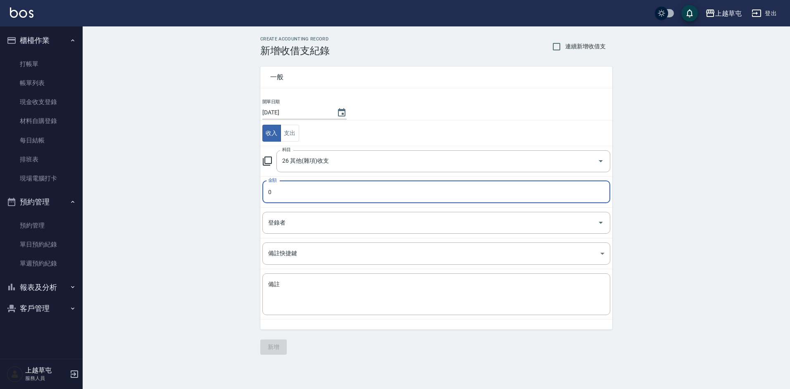
click at [308, 192] on input "0" at bounding box center [436, 192] width 348 height 22
type input "2000"
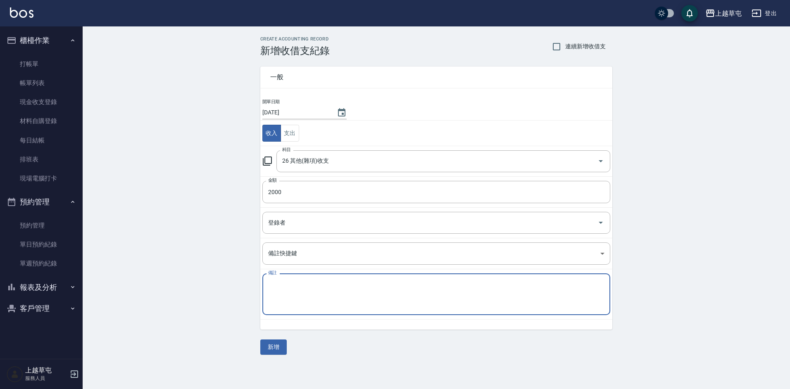
click at [309, 297] on textarea "備註" at bounding box center [436, 294] width 336 height 28
type textarea "6號自領"
click at [273, 350] on button "新增" at bounding box center [273, 347] width 26 height 15
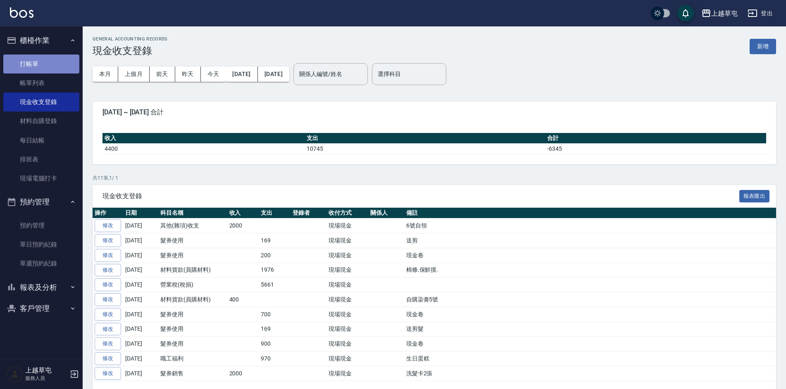
click at [56, 67] on link "打帳單" at bounding box center [41, 64] width 76 height 19
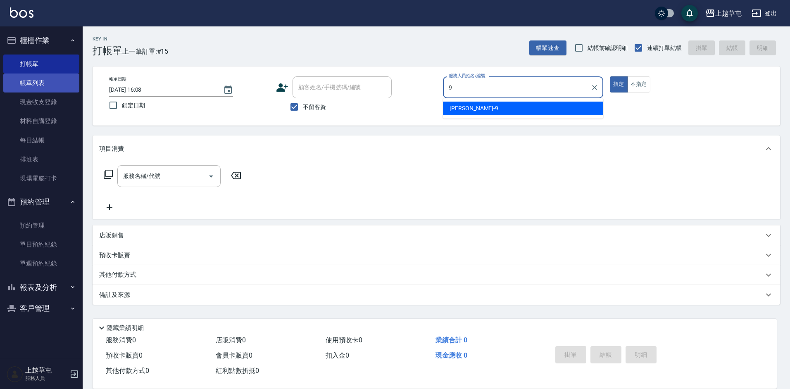
type input "[PERSON_NAME]-9"
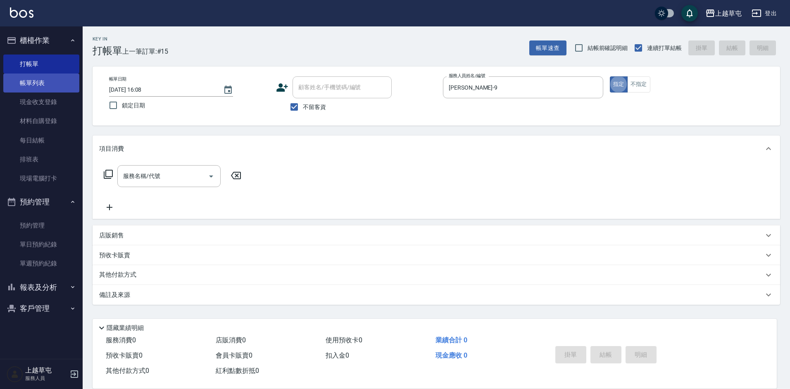
type button "true"
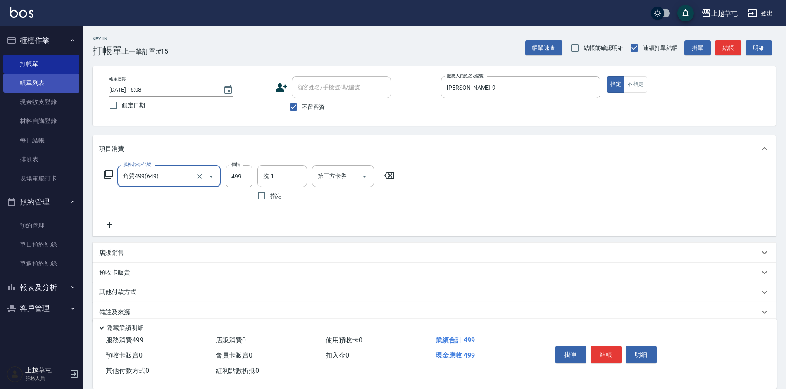
type input "角質499(649)"
type input "2+6"
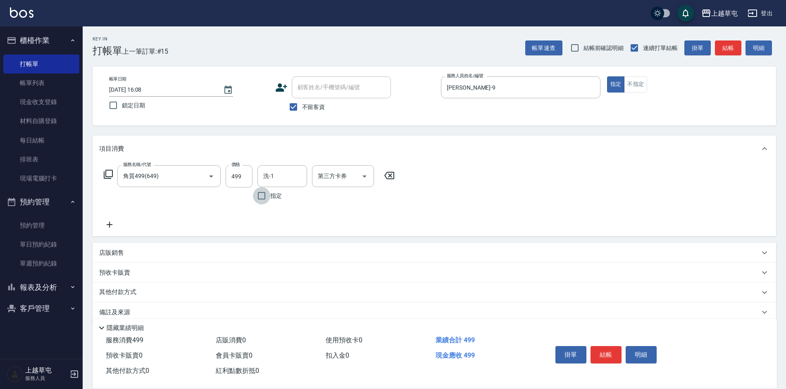
click at [267, 173] on div "洗-1 洗-1" at bounding box center [282, 176] width 50 height 22
type input "[PERSON_NAME]-26"
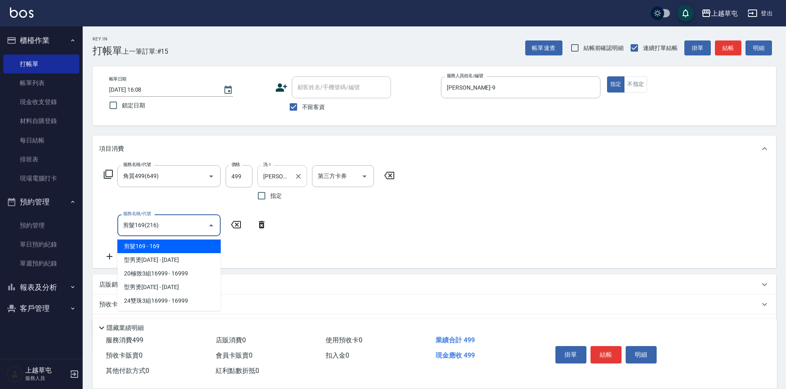
type input "剪髮169(216)"
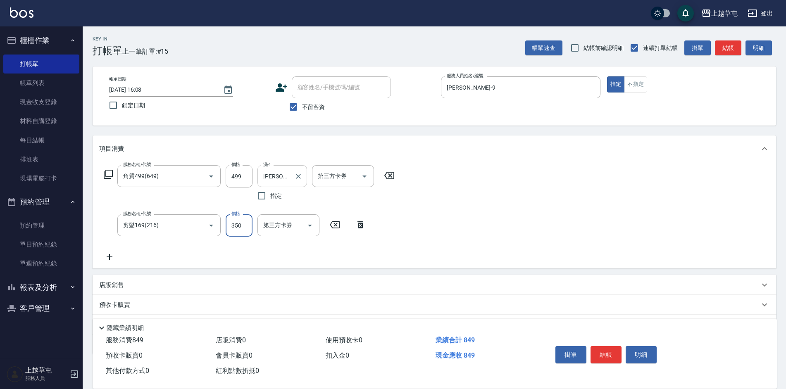
type input "350"
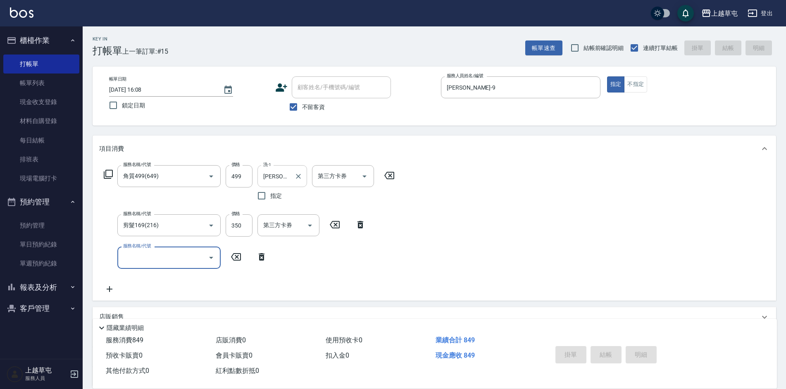
type input "[DATE] 16:09"
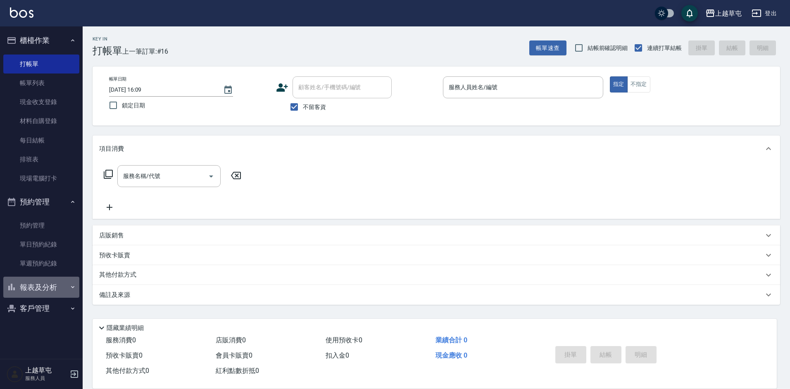
click at [30, 287] on button "報表及分析" at bounding box center [41, 287] width 76 height 21
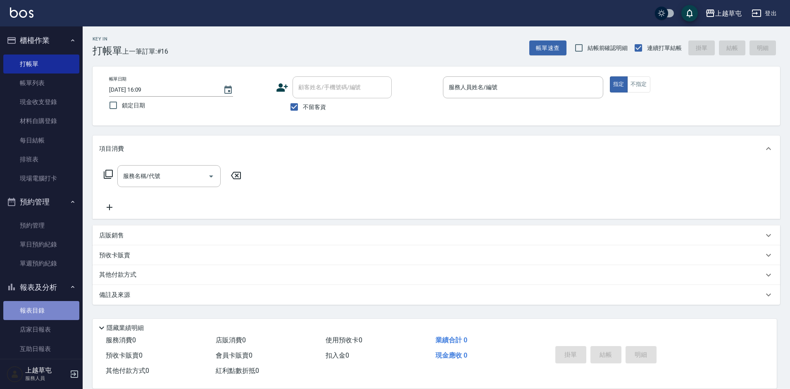
click at [51, 310] on link "報表目錄" at bounding box center [41, 310] width 76 height 19
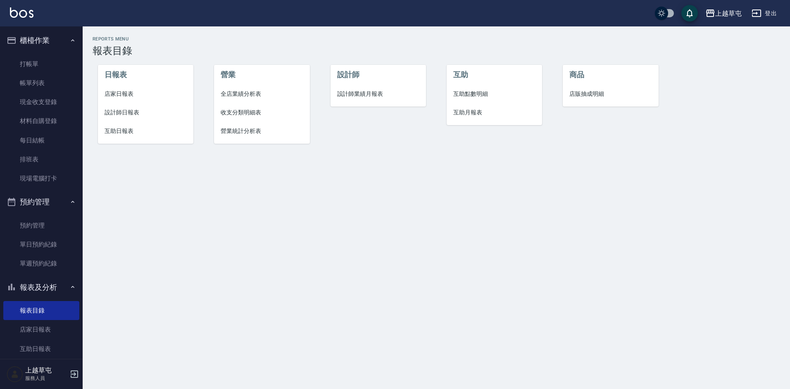
click at [127, 92] on span "店家日報表" at bounding box center [146, 94] width 83 height 9
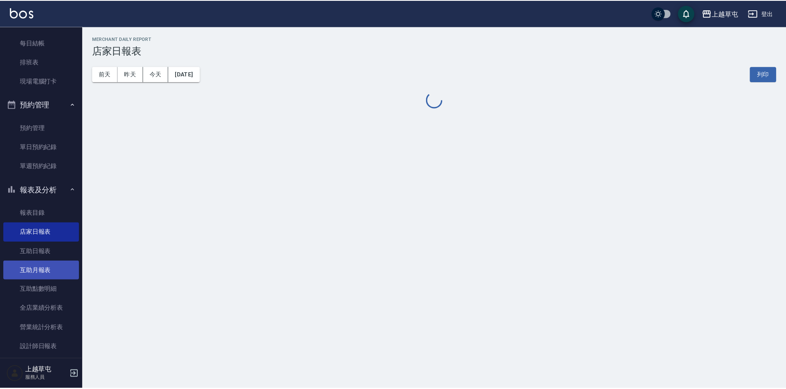
scroll to position [124, 0]
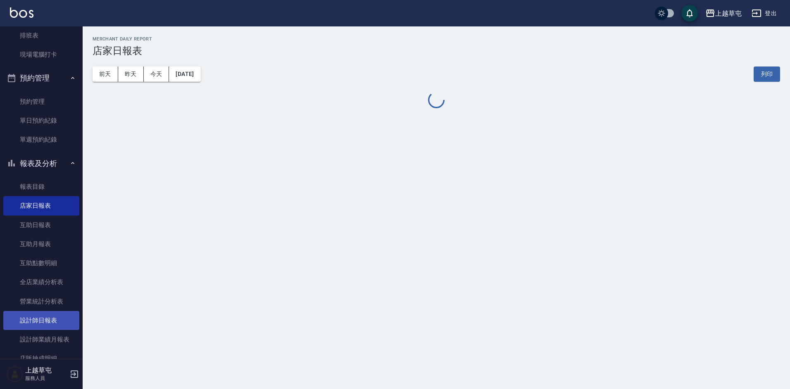
click at [45, 320] on link "設計師日報表" at bounding box center [41, 320] width 76 height 19
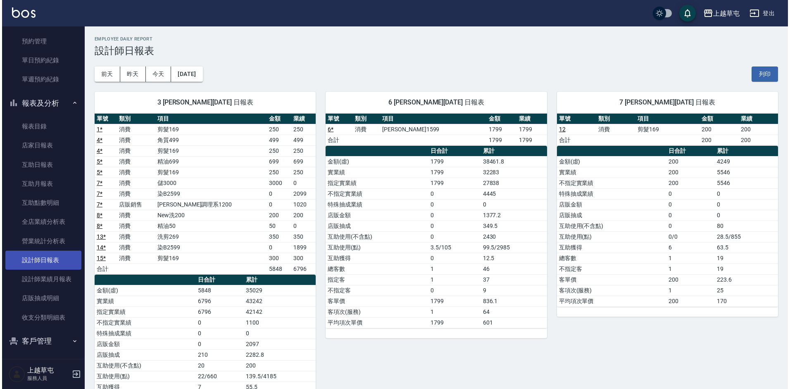
scroll to position [187, 0]
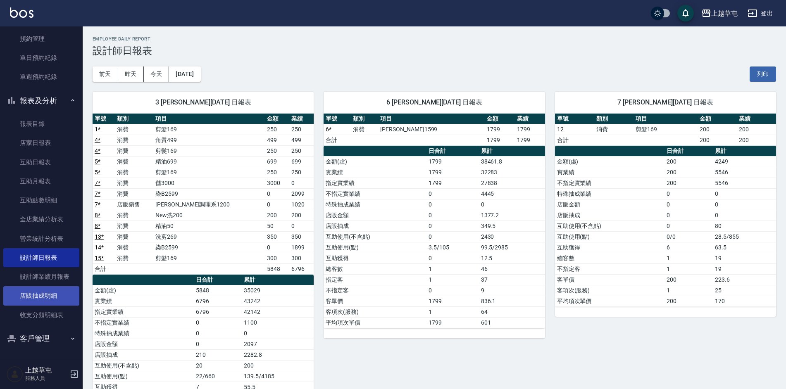
click at [51, 293] on link "店販抽成明細" at bounding box center [41, 295] width 76 height 19
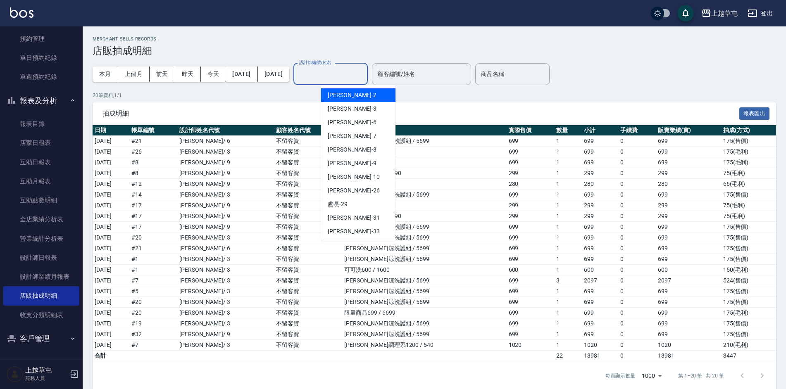
drag, startPoint x: 372, startPoint y: 71, endPoint x: 377, endPoint y: 67, distance: 5.6
click at [364, 67] on input "設計師編號/姓名" at bounding box center [330, 74] width 67 height 14
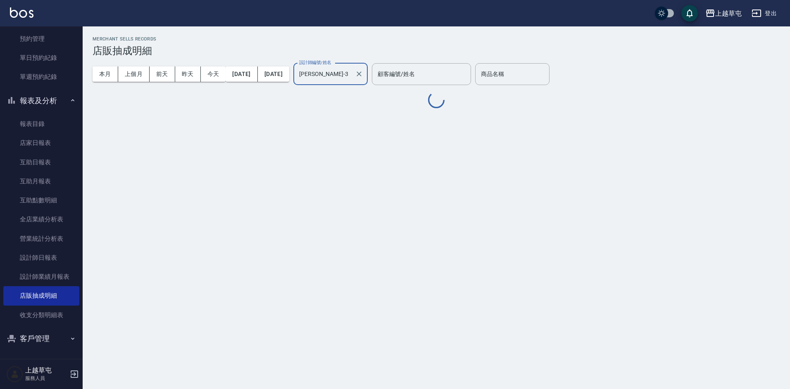
type input "[PERSON_NAME]-3"
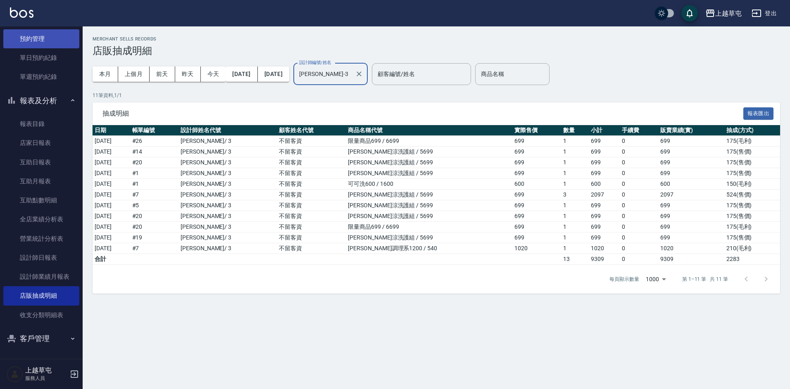
click at [48, 40] on link "預約管理" at bounding box center [41, 38] width 76 height 19
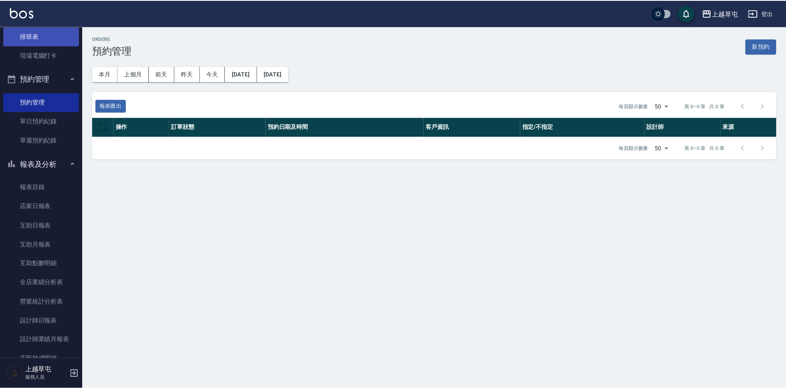
scroll to position [21, 0]
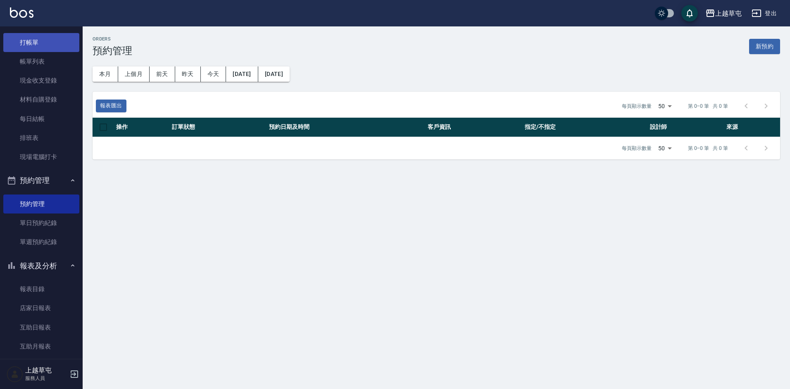
click at [24, 42] on link "打帳單" at bounding box center [41, 42] width 76 height 19
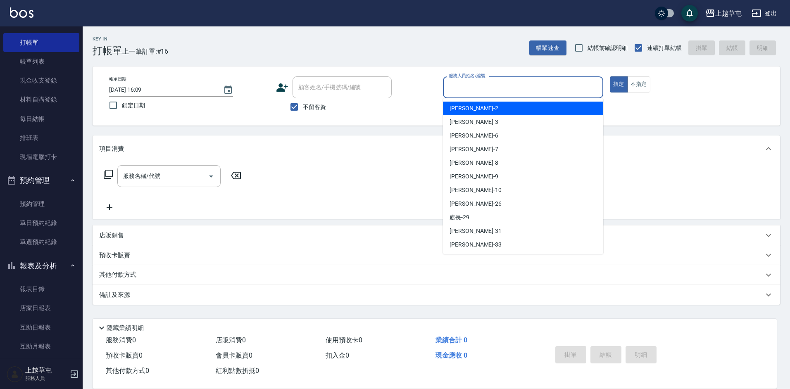
click at [514, 93] on input "服務人員姓名/編號" at bounding box center [523, 87] width 153 height 14
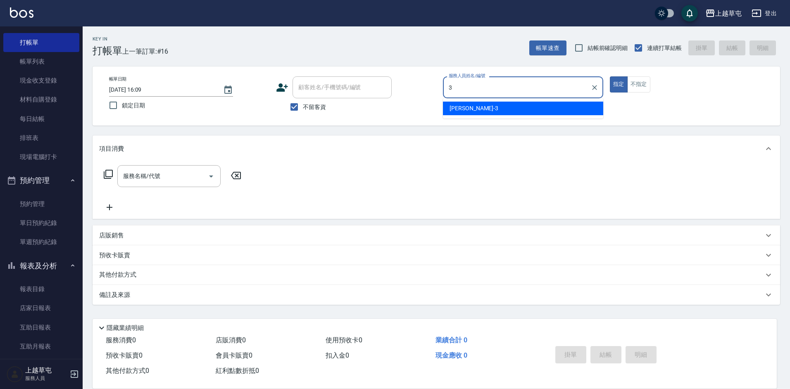
type input "[PERSON_NAME]-3"
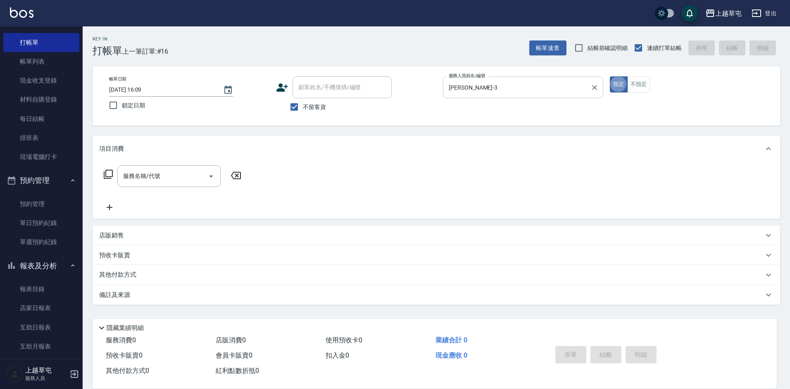
type button "true"
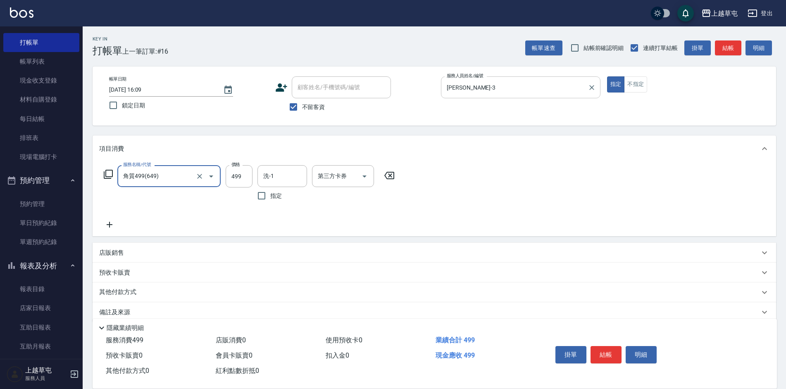
type input "角質499(649)"
type input "[PERSON_NAME]-26"
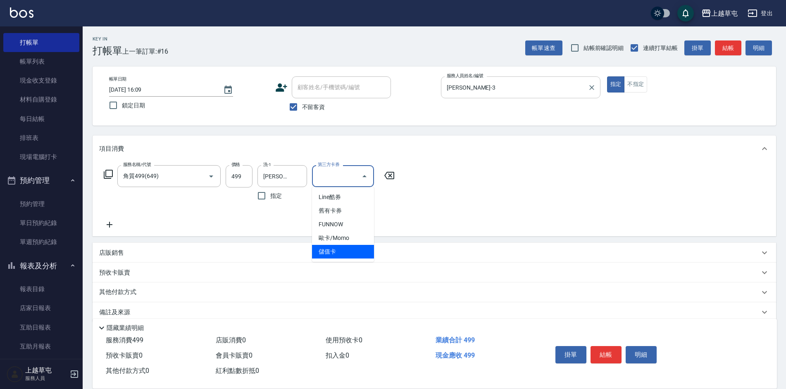
type input "儲值卡"
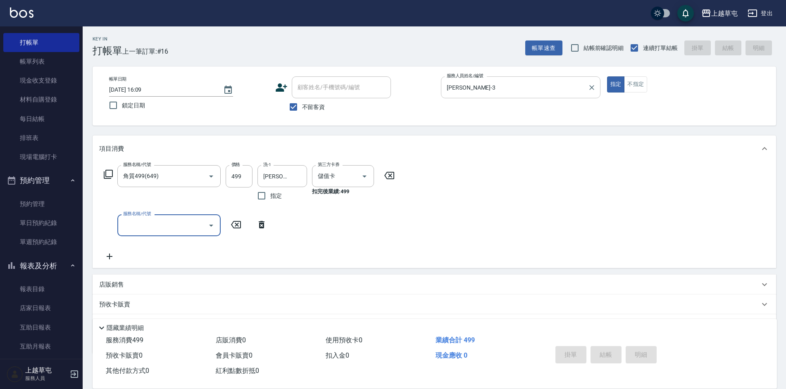
type input "[DATE] 16:51"
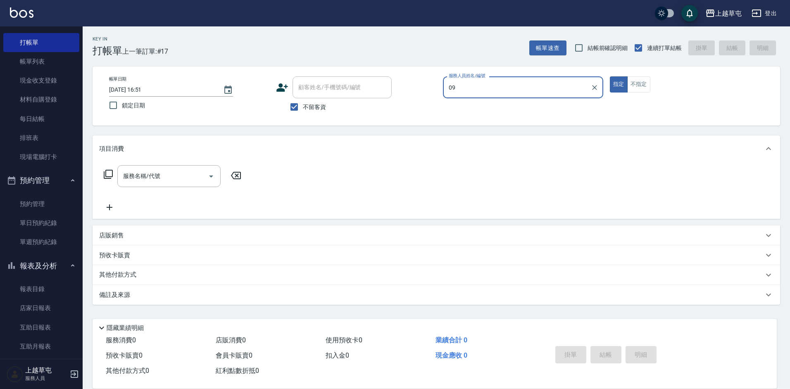
type input "0"
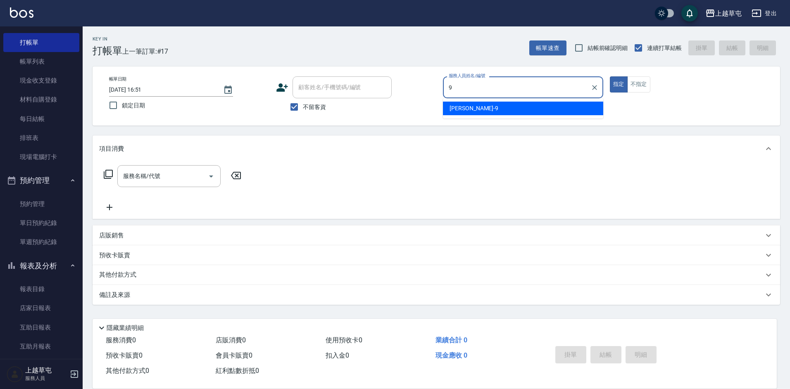
type input "[PERSON_NAME]-9"
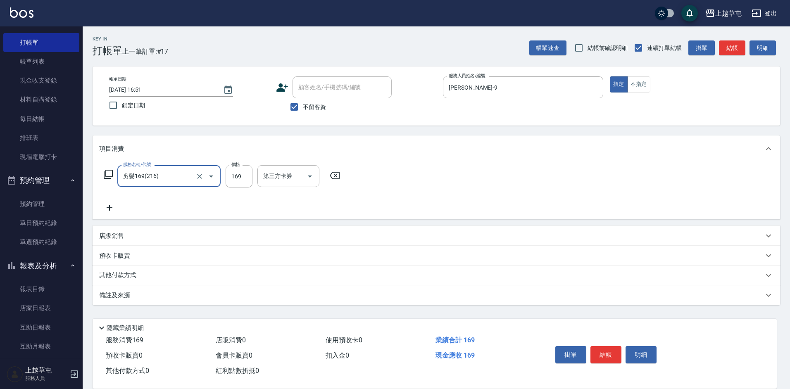
type input "剪髮169(216)"
type input "350"
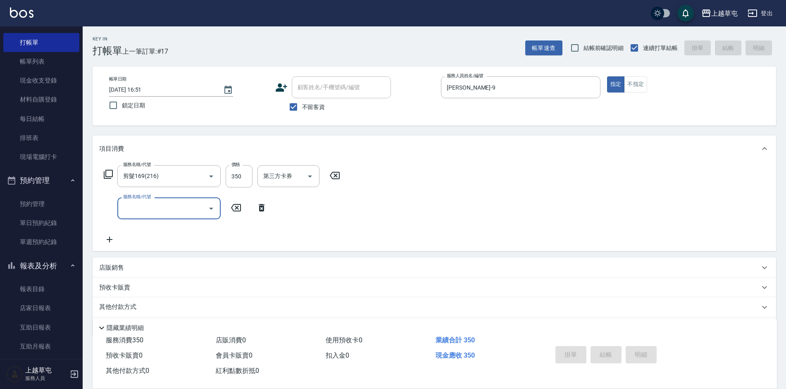
type input "[DATE] 17:12"
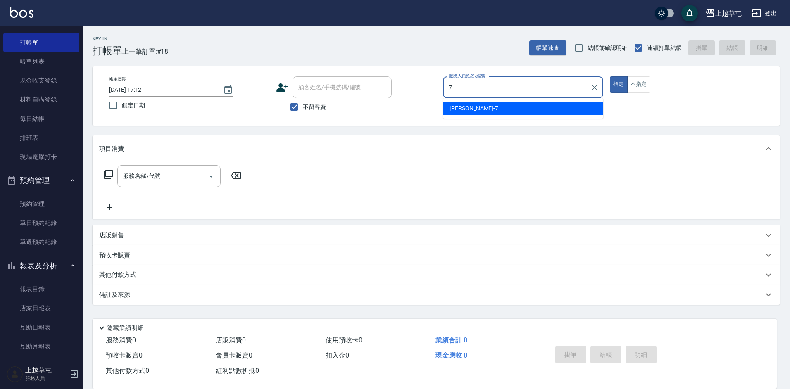
type input "[PERSON_NAME]-7"
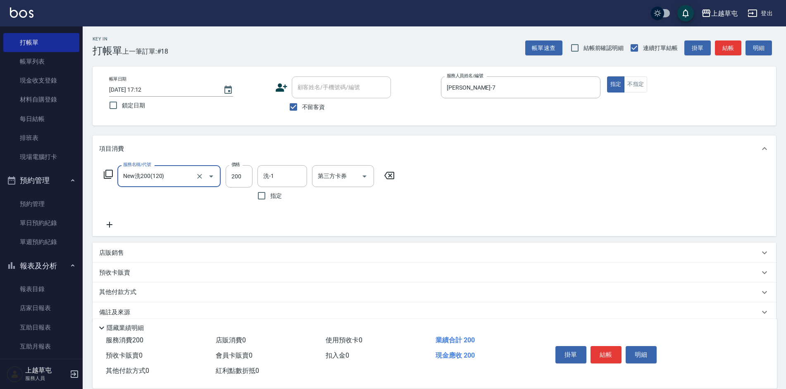
type input "New洗200(120)"
type input "[PERSON_NAME]-7"
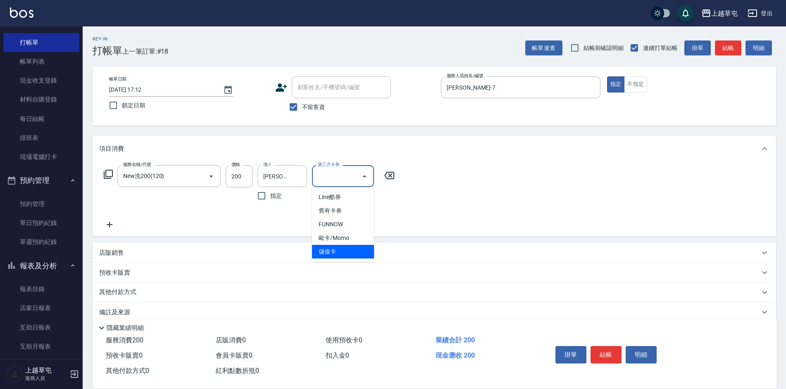
type input "儲值卡"
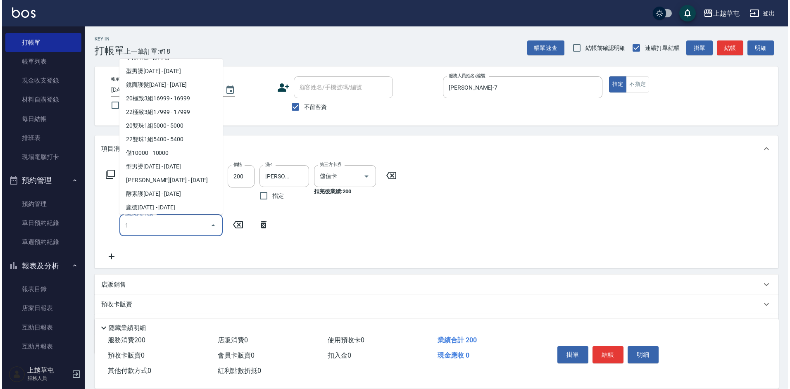
scroll to position [120, 0]
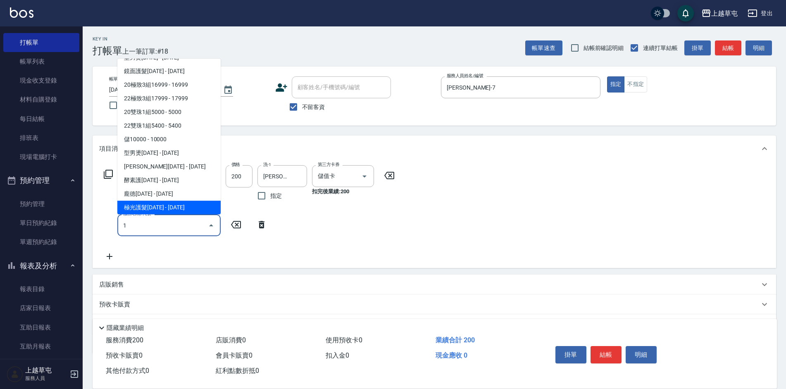
type input "1"
click at [179, 260] on div "服務名稱/代號 New洗200(120) 服務名稱/代號 價格 200 價格 洗-1 [PERSON_NAME]-7 洗-1 指定 第三方卡券 儲值卡 第三方…" at bounding box center [249, 213] width 300 height 96
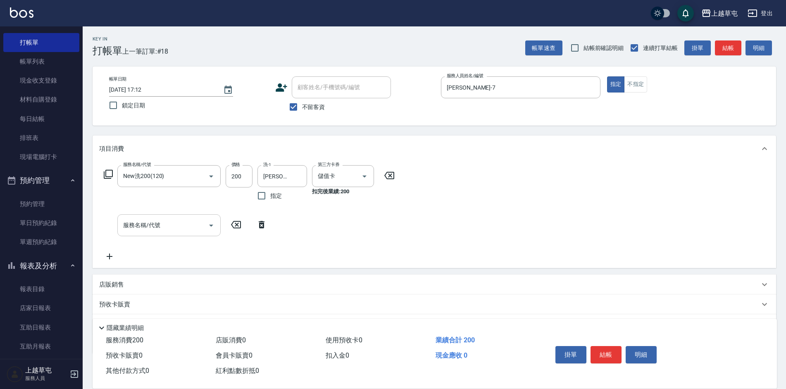
click at [169, 224] on input "服務名稱/代號" at bounding box center [162, 225] width 83 height 14
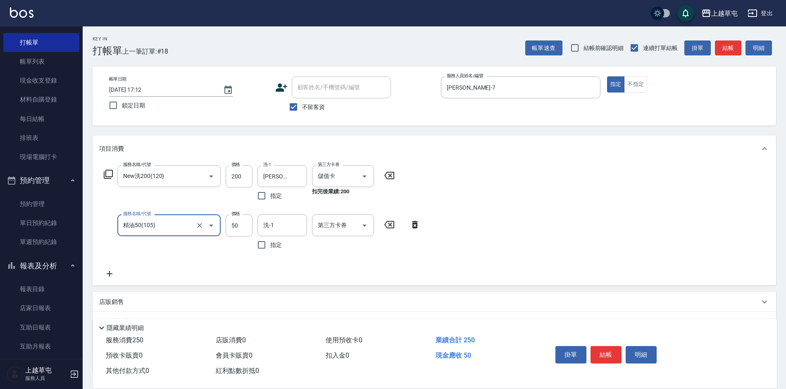
type input "精油50(105)"
type input "[PERSON_NAME]-7"
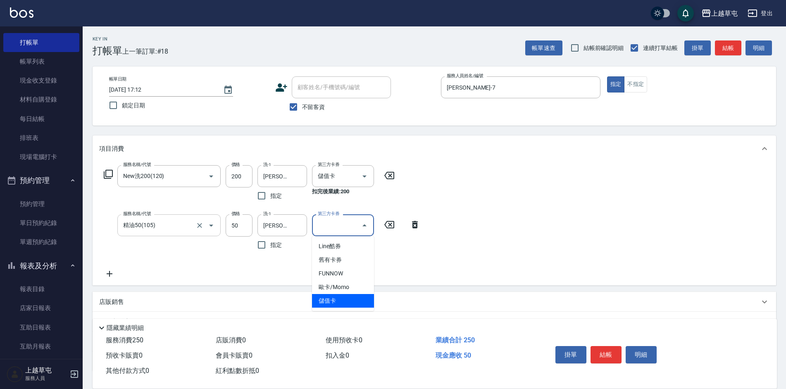
type input "儲值卡"
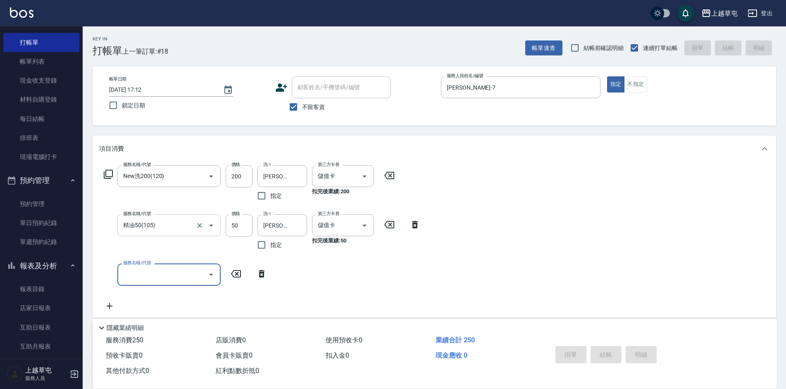
type input "[DATE] 17:13"
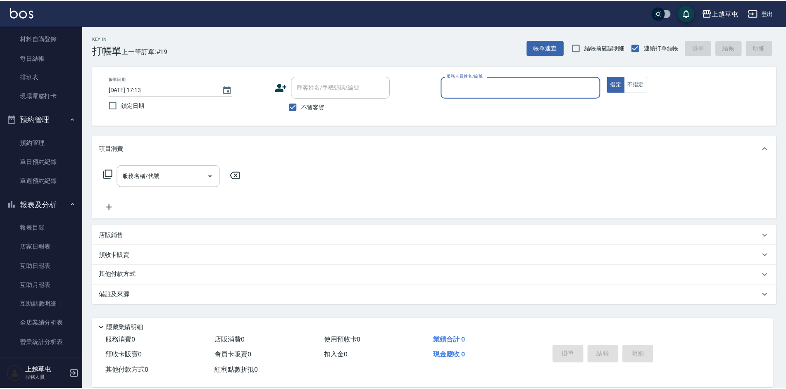
scroll to position [0, 0]
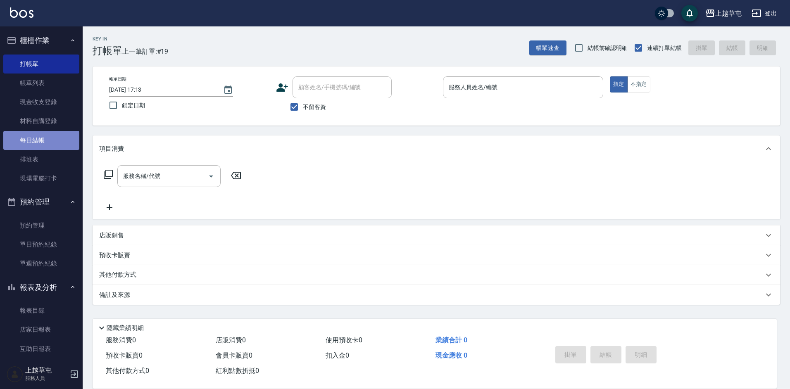
click at [43, 140] on link "每日結帳" at bounding box center [41, 140] width 76 height 19
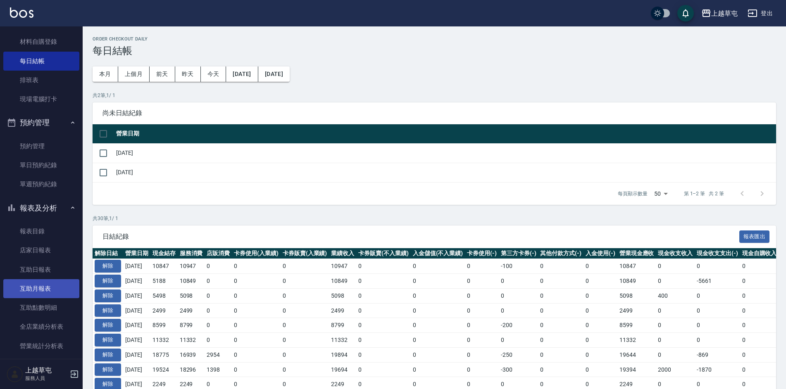
scroll to position [83, 0]
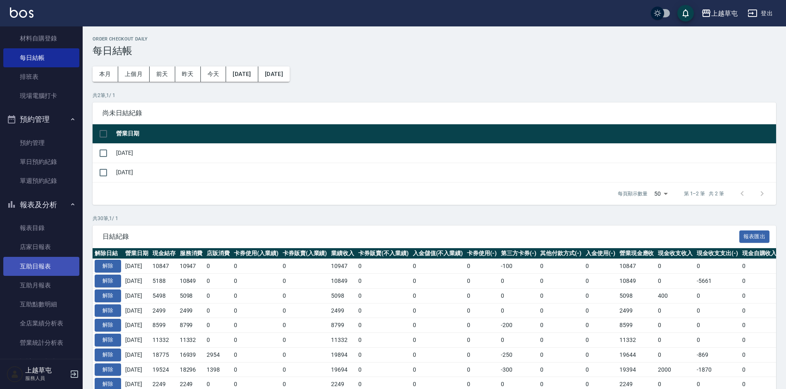
click at [47, 273] on link "互助日報表" at bounding box center [41, 266] width 76 height 19
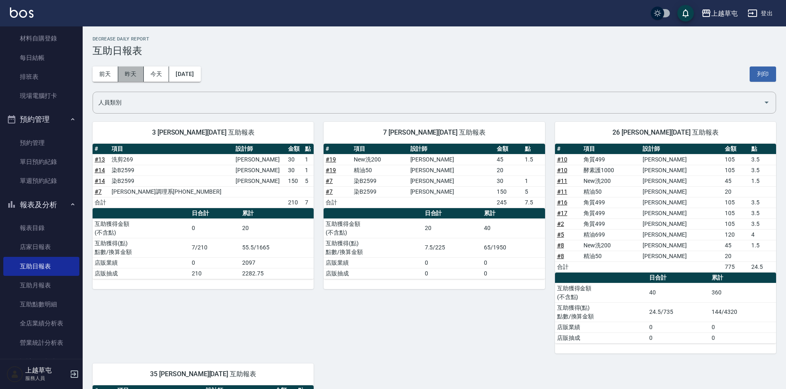
click at [131, 74] on button "昨天" at bounding box center [131, 74] width 26 height 15
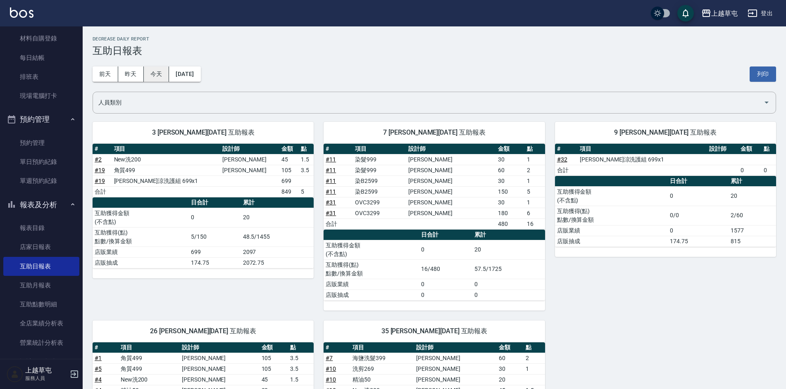
drag, startPoint x: 158, startPoint y: 77, endPoint x: 162, endPoint y: 78, distance: 4.7
click at [159, 78] on button "今天" at bounding box center [157, 74] width 26 height 15
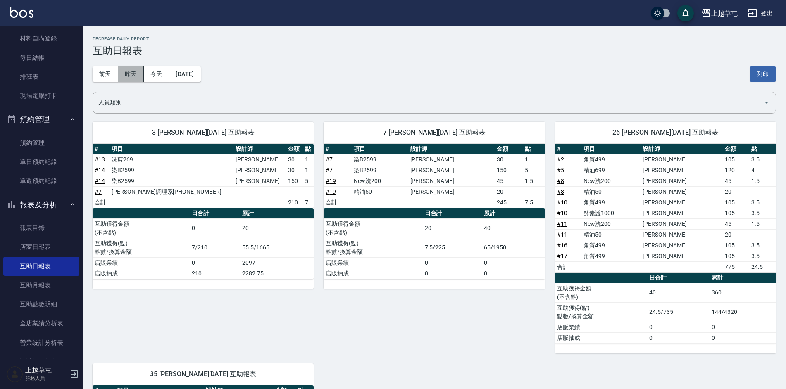
click at [136, 79] on button "昨天" at bounding box center [131, 74] width 26 height 15
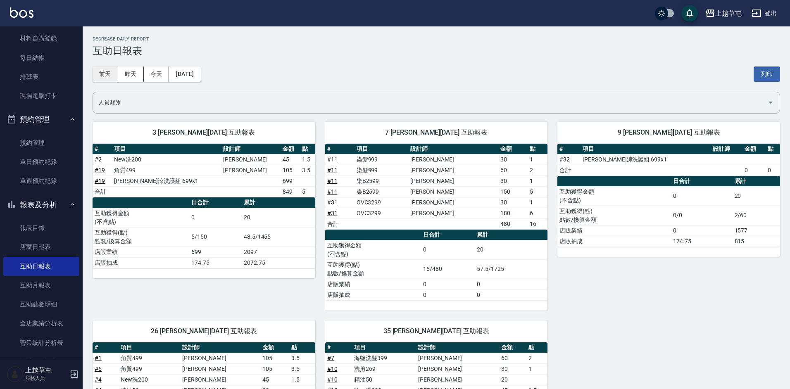
click at [112, 76] on button "前天" at bounding box center [106, 74] width 26 height 15
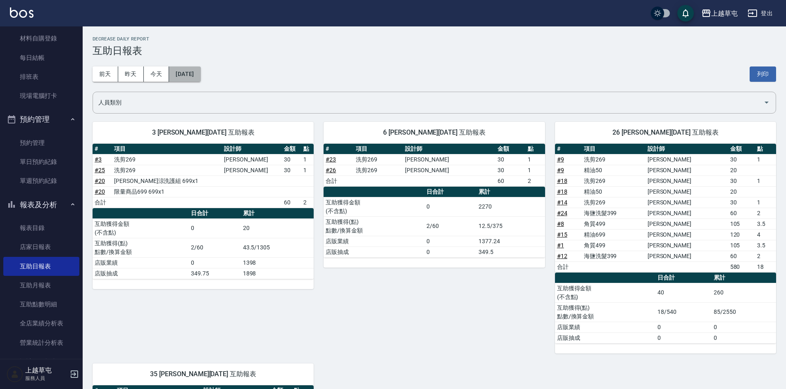
click at [198, 76] on button "[DATE]" at bounding box center [184, 74] width 31 height 15
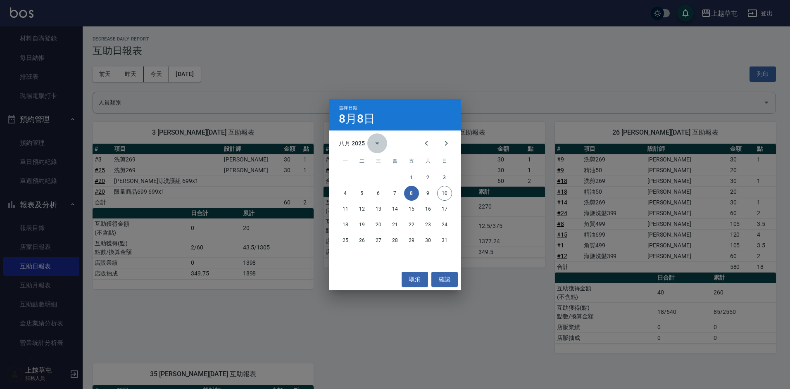
click at [375, 144] on icon "calendar view is open, switch to year view" at bounding box center [377, 143] width 10 height 10
click at [395, 209] on button "2024" at bounding box center [395, 210] width 30 height 15
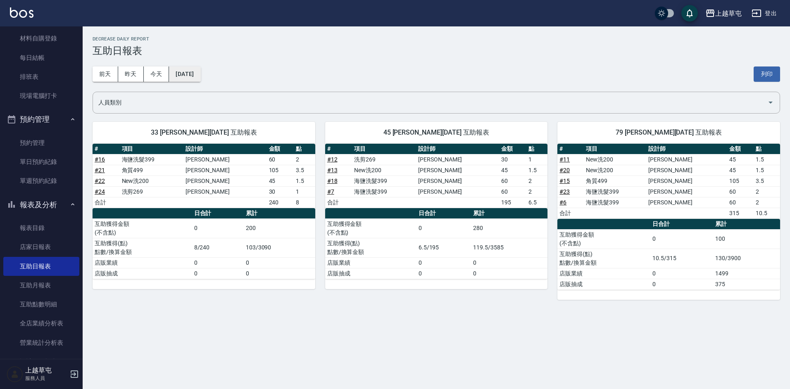
click at [196, 74] on button "[DATE]" at bounding box center [184, 74] width 31 height 15
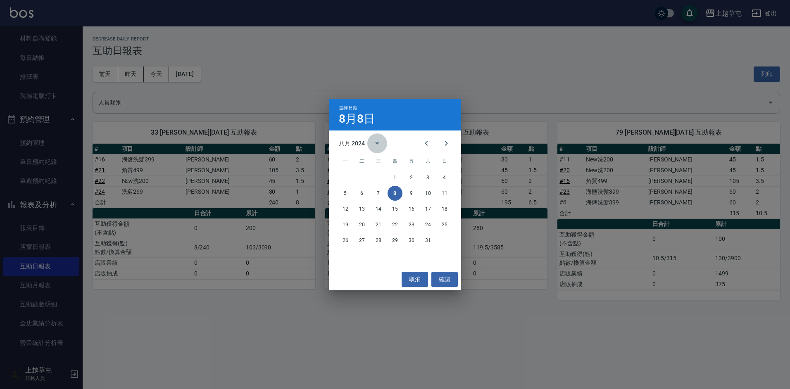
click at [379, 143] on icon "calendar view is open, switch to year view" at bounding box center [377, 143] width 10 height 10
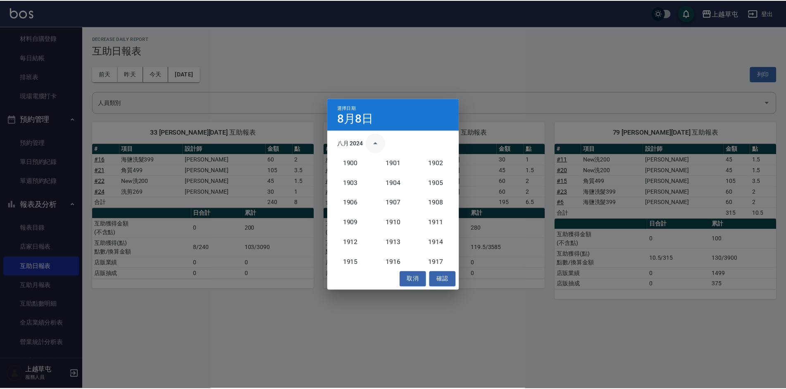
scroll to position [765, 0]
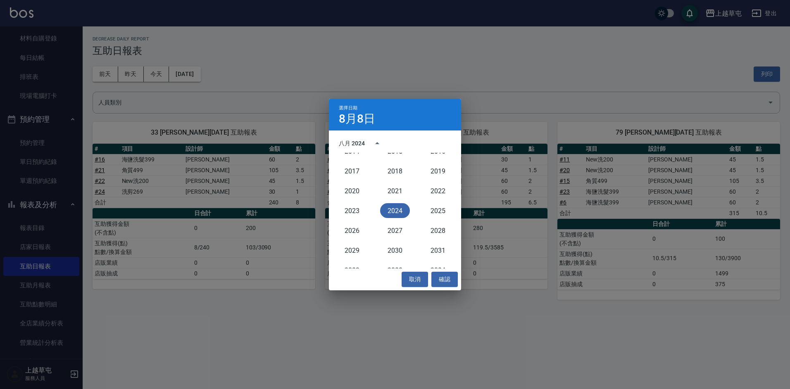
click at [351, 143] on div "八月 2024" at bounding box center [352, 143] width 26 height 9
click at [424, 144] on icon "Previous month" at bounding box center [426, 143] width 10 height 10
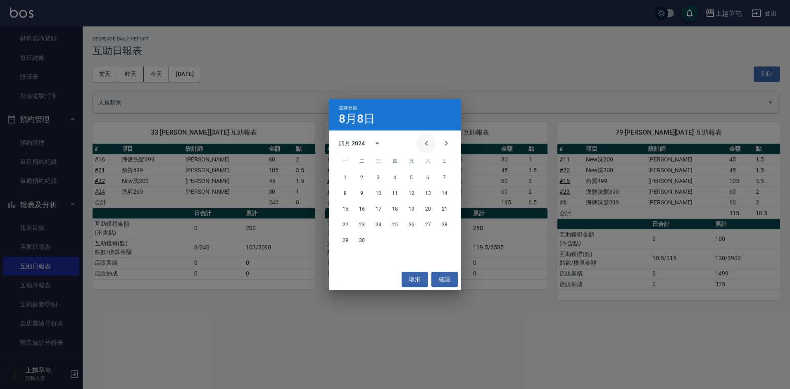
click at [424, 144] on icon "Previous month" at bounding box center [426, 143] width 10 height 10
click at [430, 208] on button "20" at bounding box center [428, 209] width 15 height 15
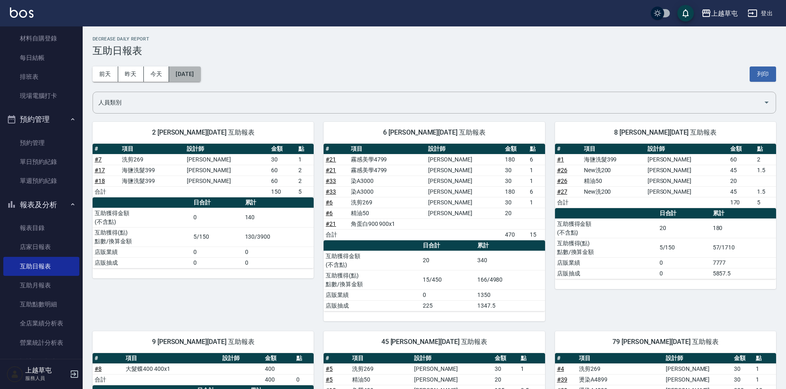
click at [195, 76] on button "[DATE]" at bounding box center [184, 74] width 31 height 15
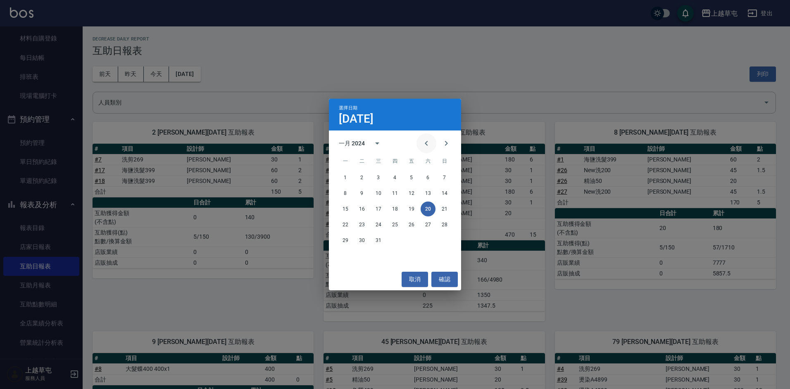
click at [425, 144] on icon "Previous month" at bounding box center [426, 143] width 10 height 10
click at [428, 181] on button "2" at bounding box center [428, 177] width 15 height 15
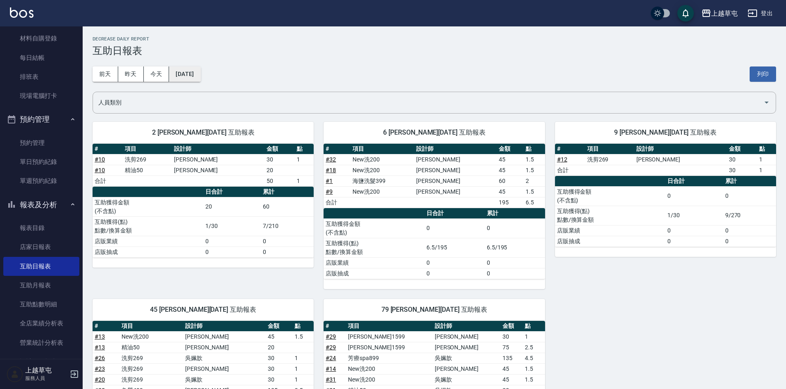
click at [194, 74] on button "[DATE]" at bounding box center [184, 74] width 31 height 15
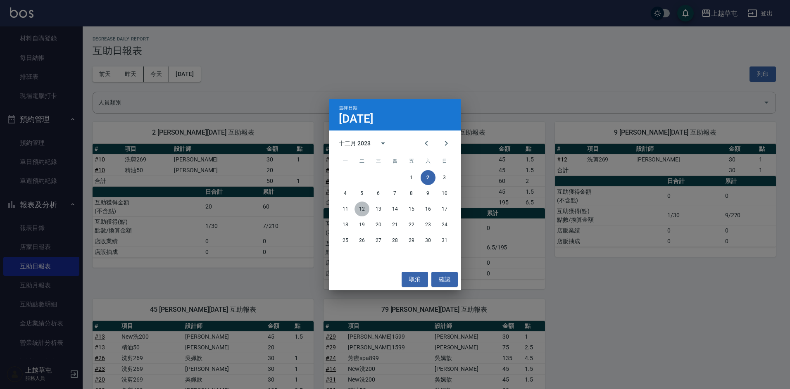
click at [361, 210] on button "12" at bounding box center [361, 209] width 15 height 15
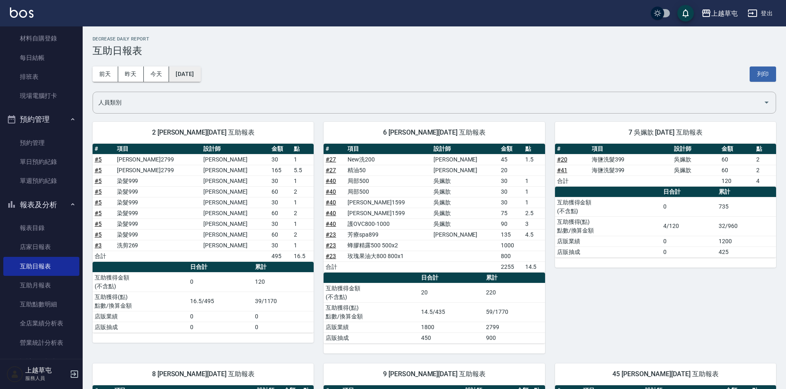
click at [197, 78] on button "[DATE]" at bounding box center [184, 74] width 31 height 15
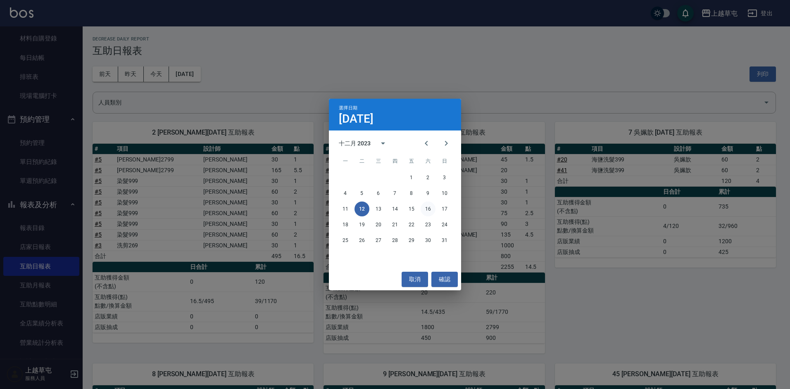
click at [425, 210] on button "16" at bounding box center [428, 209] width 15 height 15
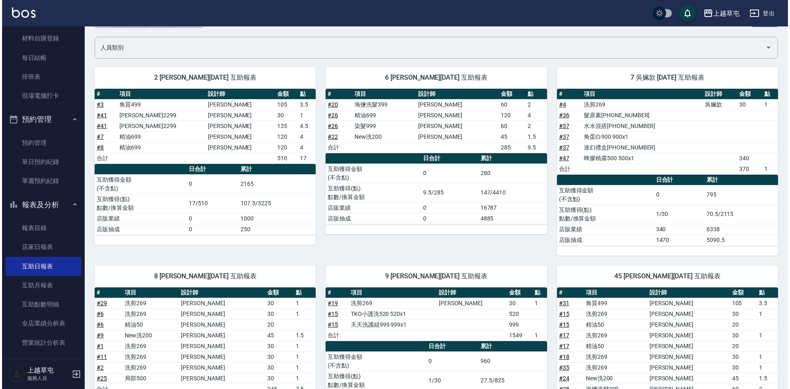
scroll to position [41, 0]
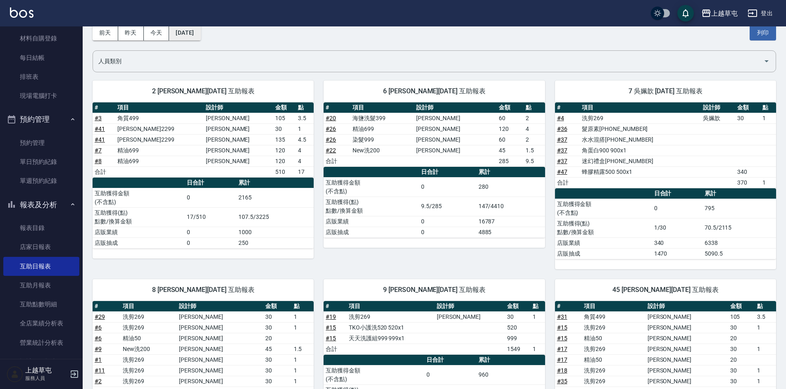
click at [195, 39] on button "[DATE]" at bounding box center [184, 32] width 31 height 15
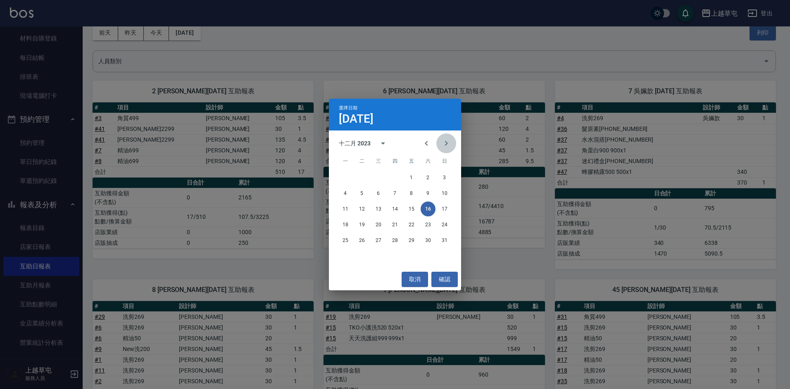
click at [444, 145] on icon "Next month" at bounding box center [446, 143] width 10 height 10
click at [363, 239] on button "30" at bounding box center [361, 240] width 15 height 15
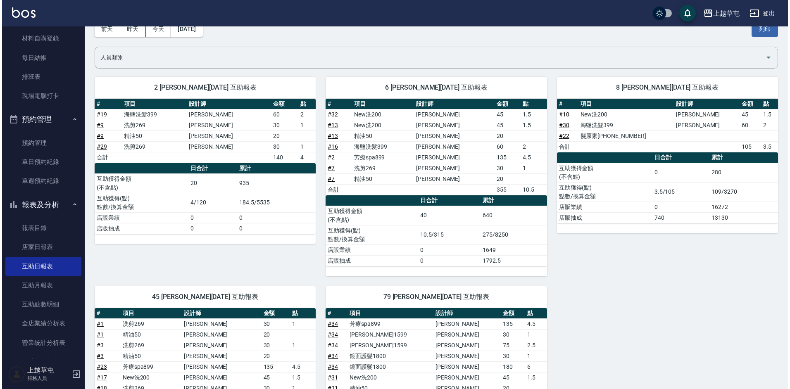
scroll to position [41, 0]
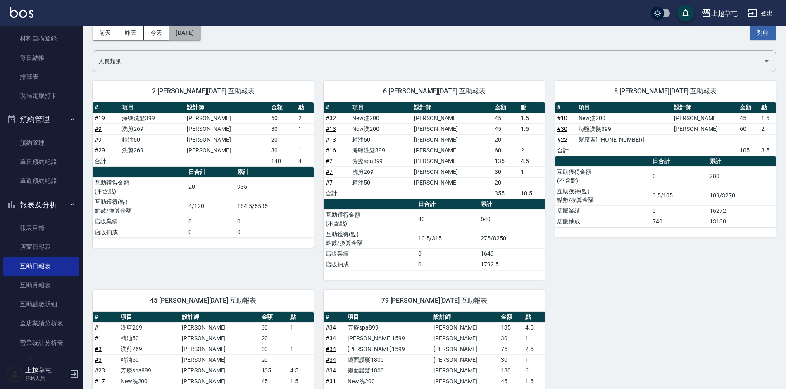
click at [200, 35] on button "[DATE]" at bounding box center [184, 32] width 31 height 15
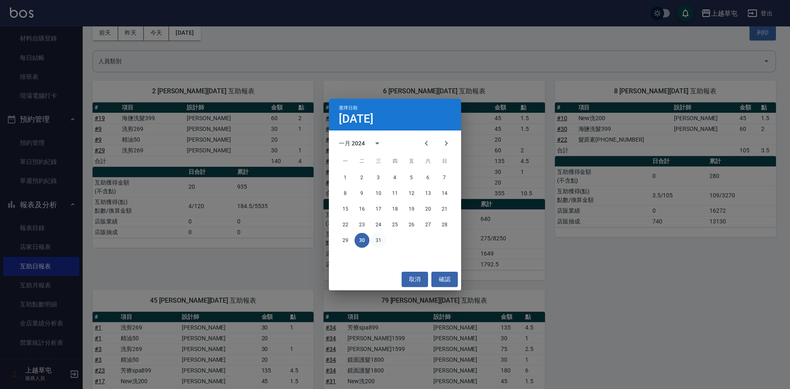
click at [382, 242] on button "31" at bounding box center [378, 240] width 15 height 15
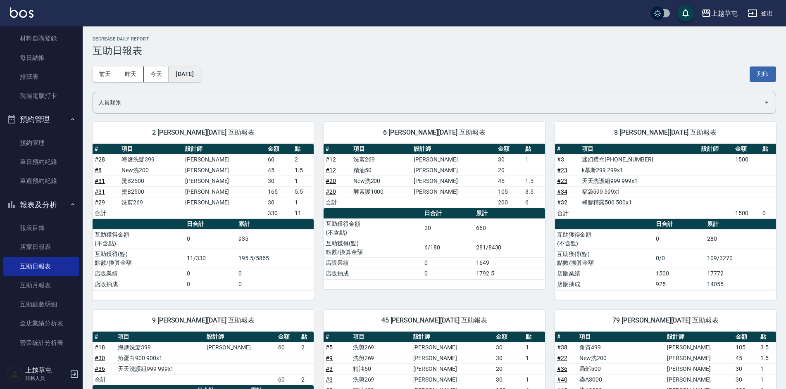
click at [200, 73] on button "[DATE]" at bounding box center [184, 74] width 31 height 15
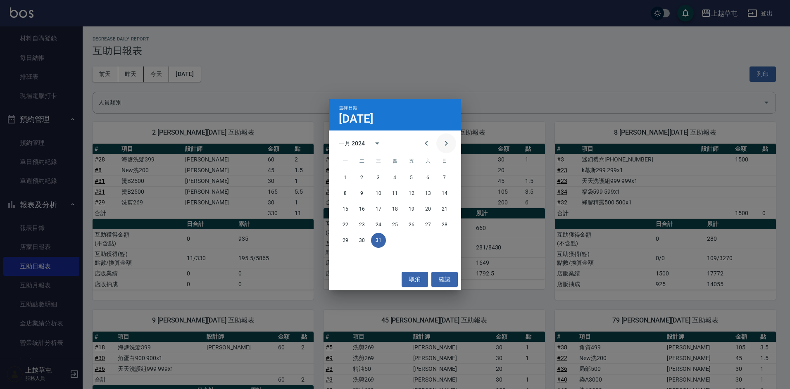
click at [443, 146] on icon "Next month" at bounding box center [446, 143] width 10 height 10
click at [396, 174] on button "1" at bounding box center [394, 177] width 15 height 15
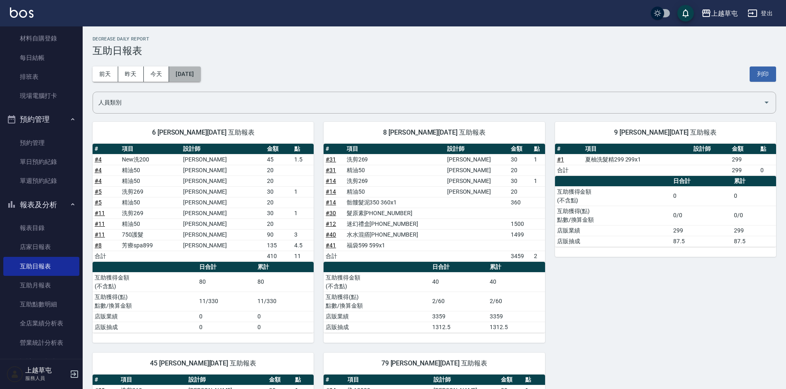
click at [200, 73] on button "[DATE]" at bounding box center [184, 74] width 31 height 15
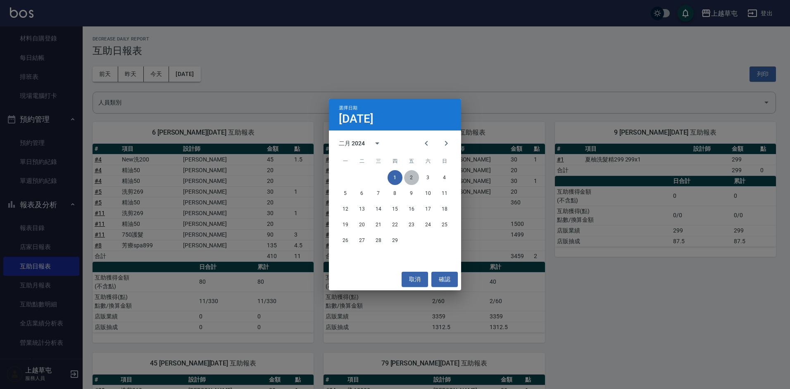
click at [410, 178] on button "2" at bounding box center [411, 177] width 15 height 15
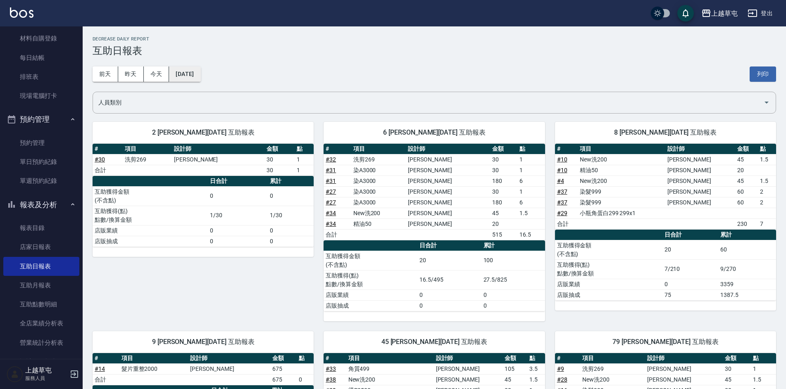
click at [200, 74] on button "[DATE]" at bounding box center [184, 74] width 31 height 15
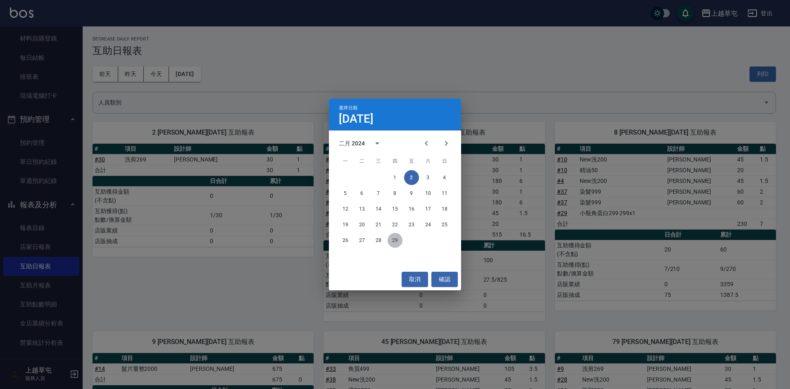
click at [396, 244] on button "29" at bounding box center [394, 240] width 15 height 15
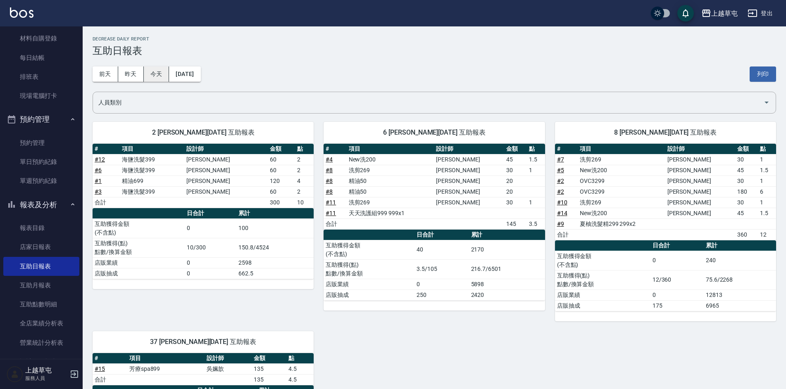
click at [149, 72] on button "今天" at bounding box center [157, 74] width 26 height 15
